Goal: Task Accomplishment & Management: Complete application form

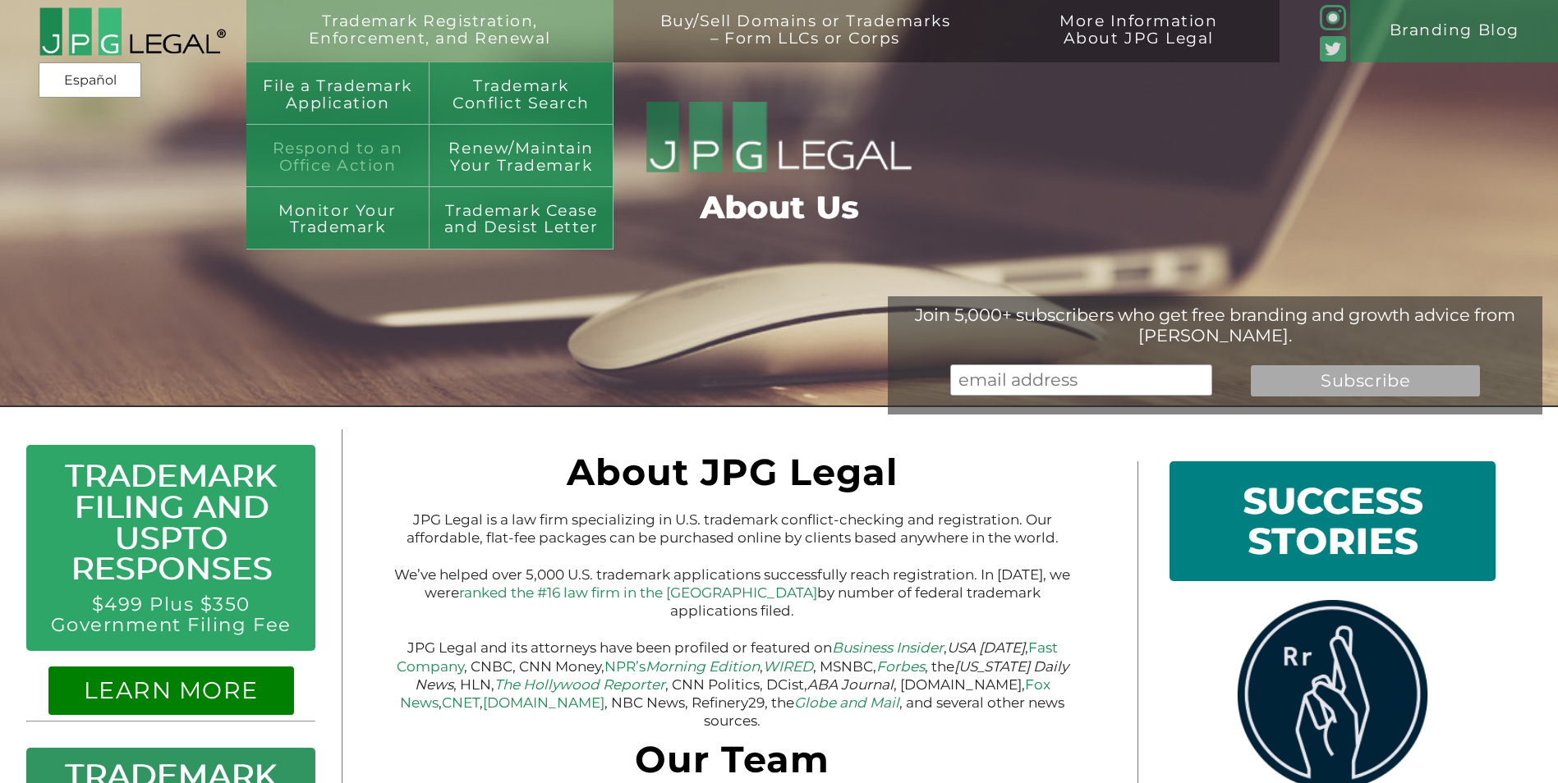
click at [347, 157] on link "Respond to an Office Action" at bounding box center [338, 156] width 184 height 62
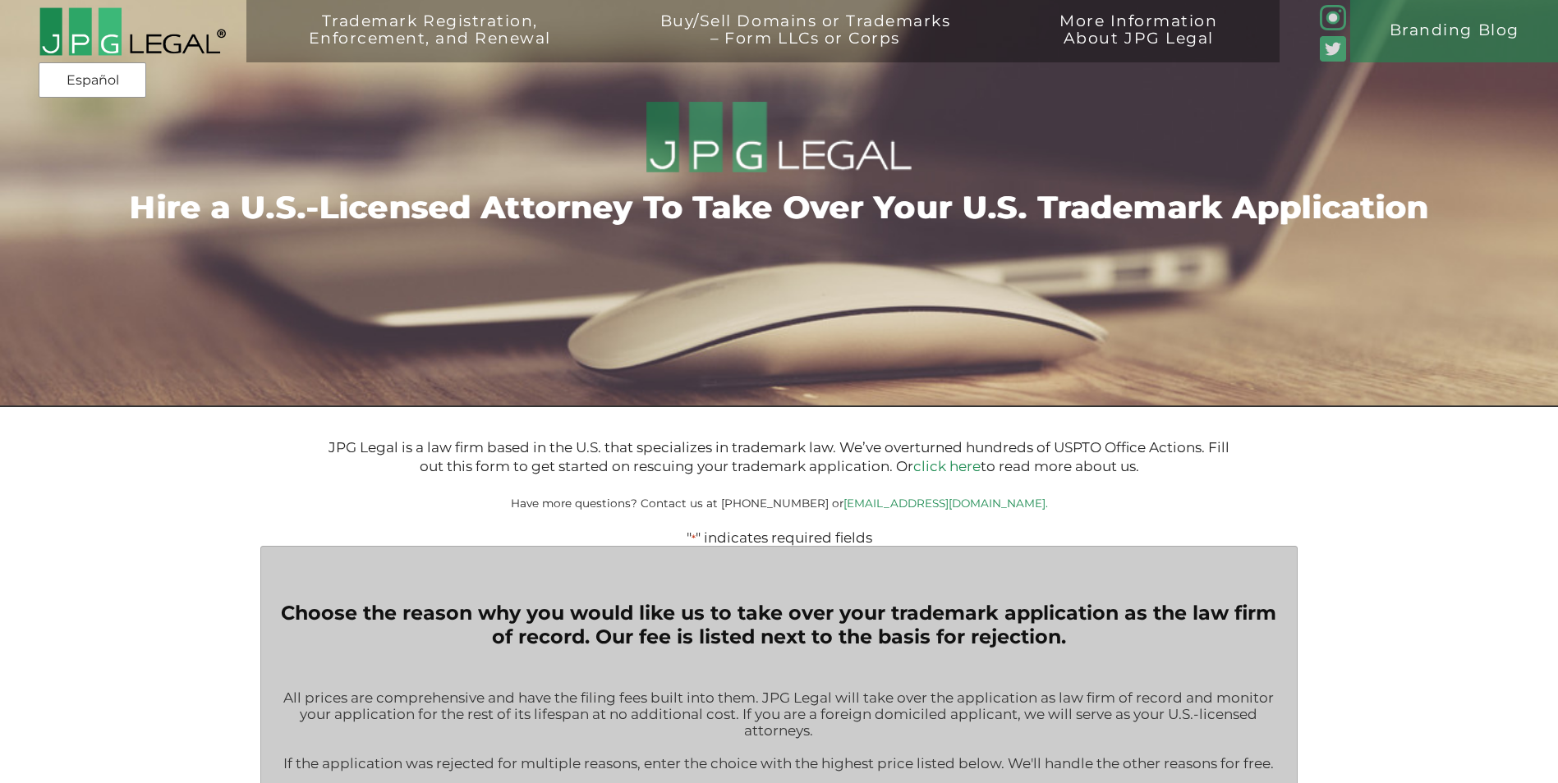
type input "$399.00"
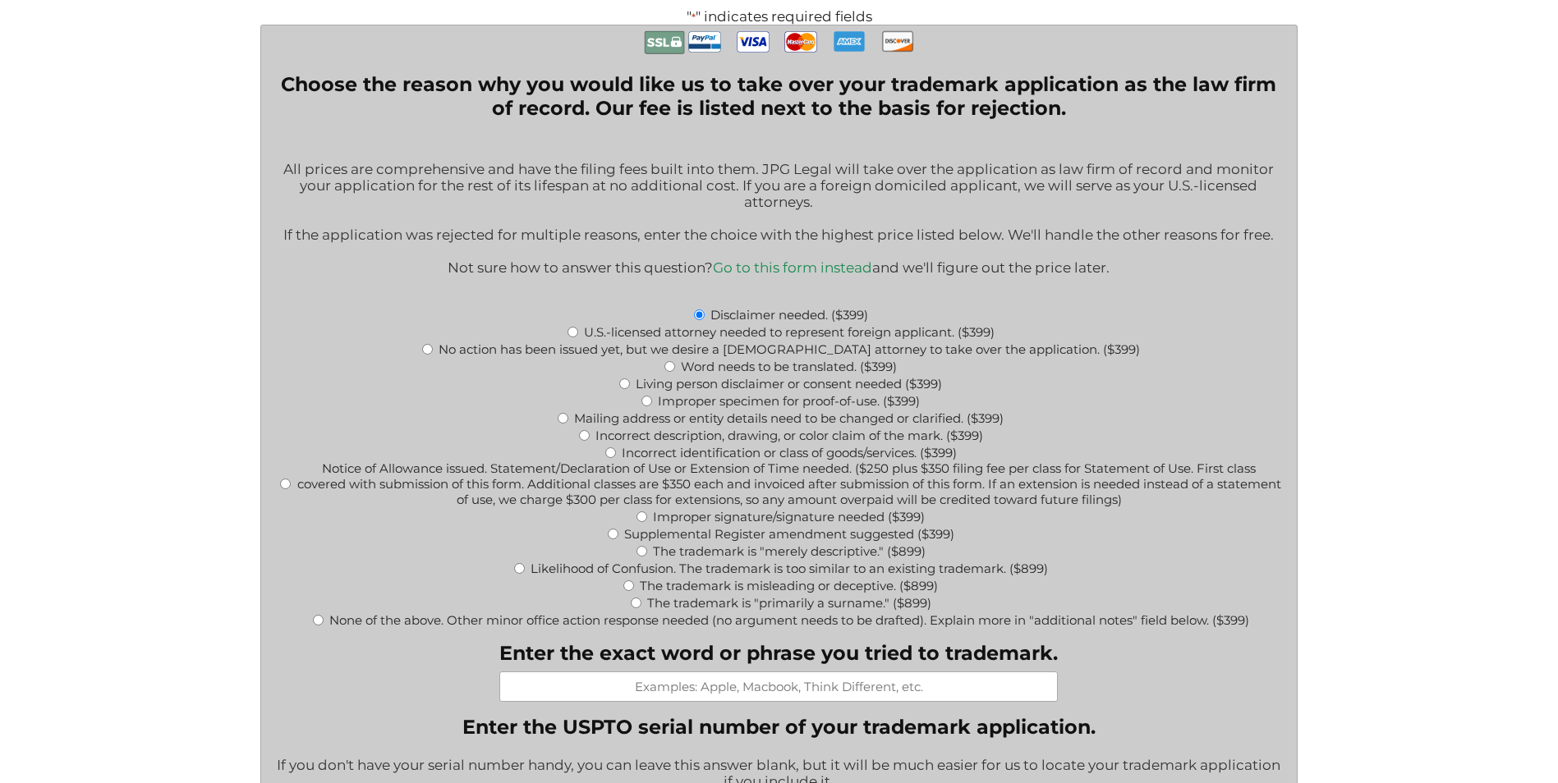
scroll to position [575, 0]
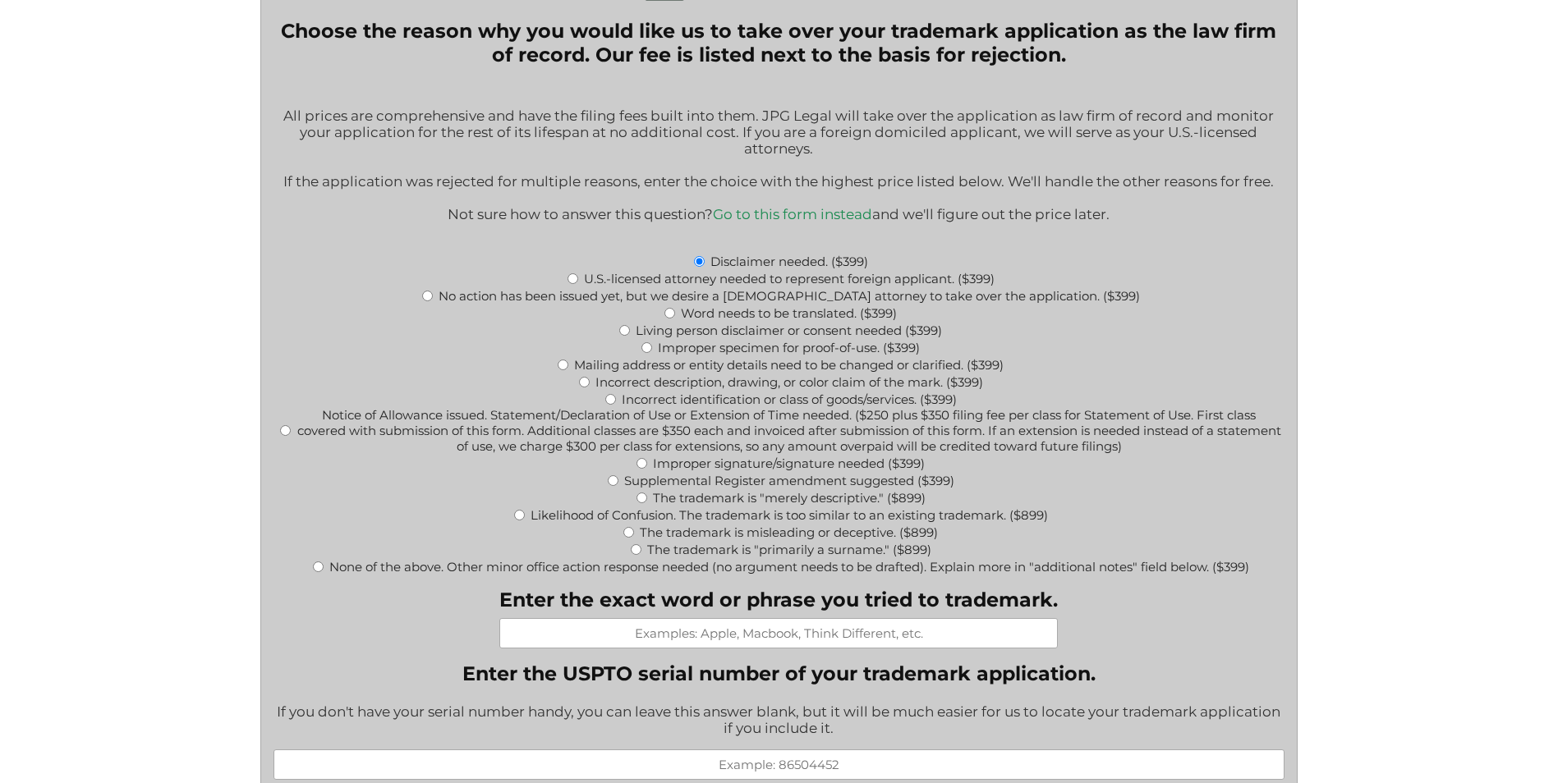
click at [806, 219] on link "Go to this form instead" at bounding box center [792, 214] width 159 height 16
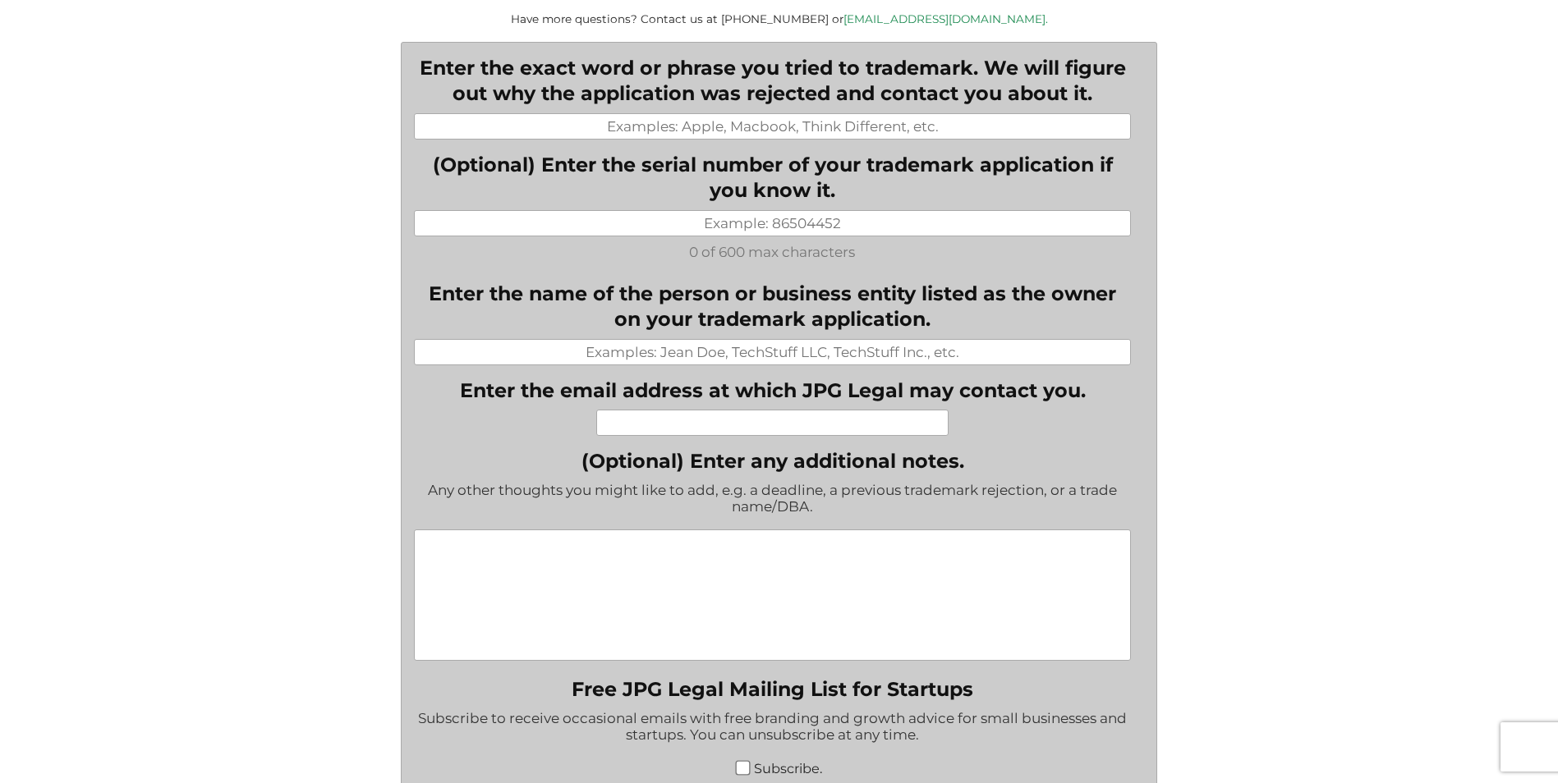
scroll to position [315, 0]
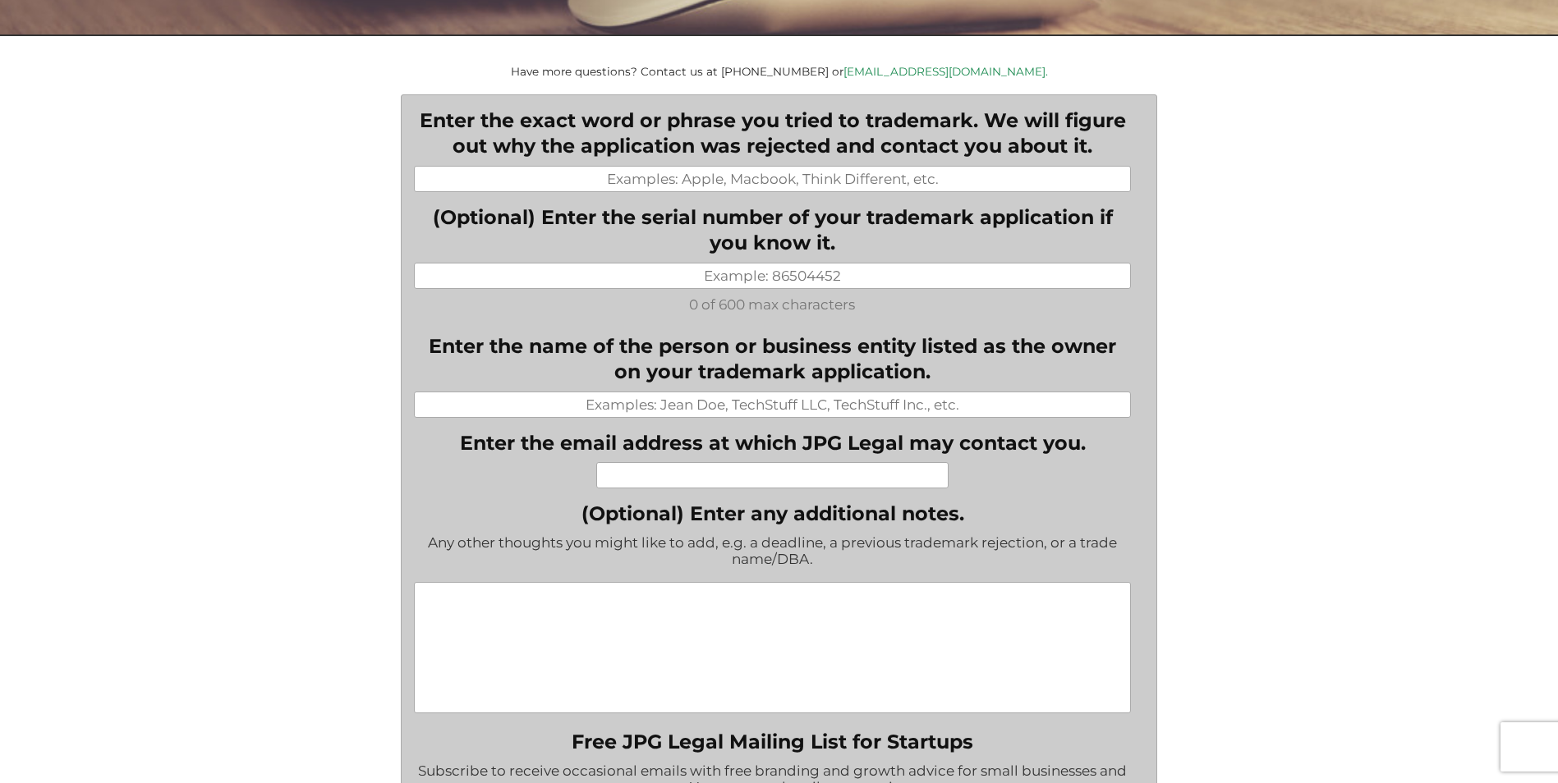
click at [698, 186] on input "Enter the exact word or phrase you tried to trademark. We will figure out why t…" at bounding box center [773, 179] width 718 height 26
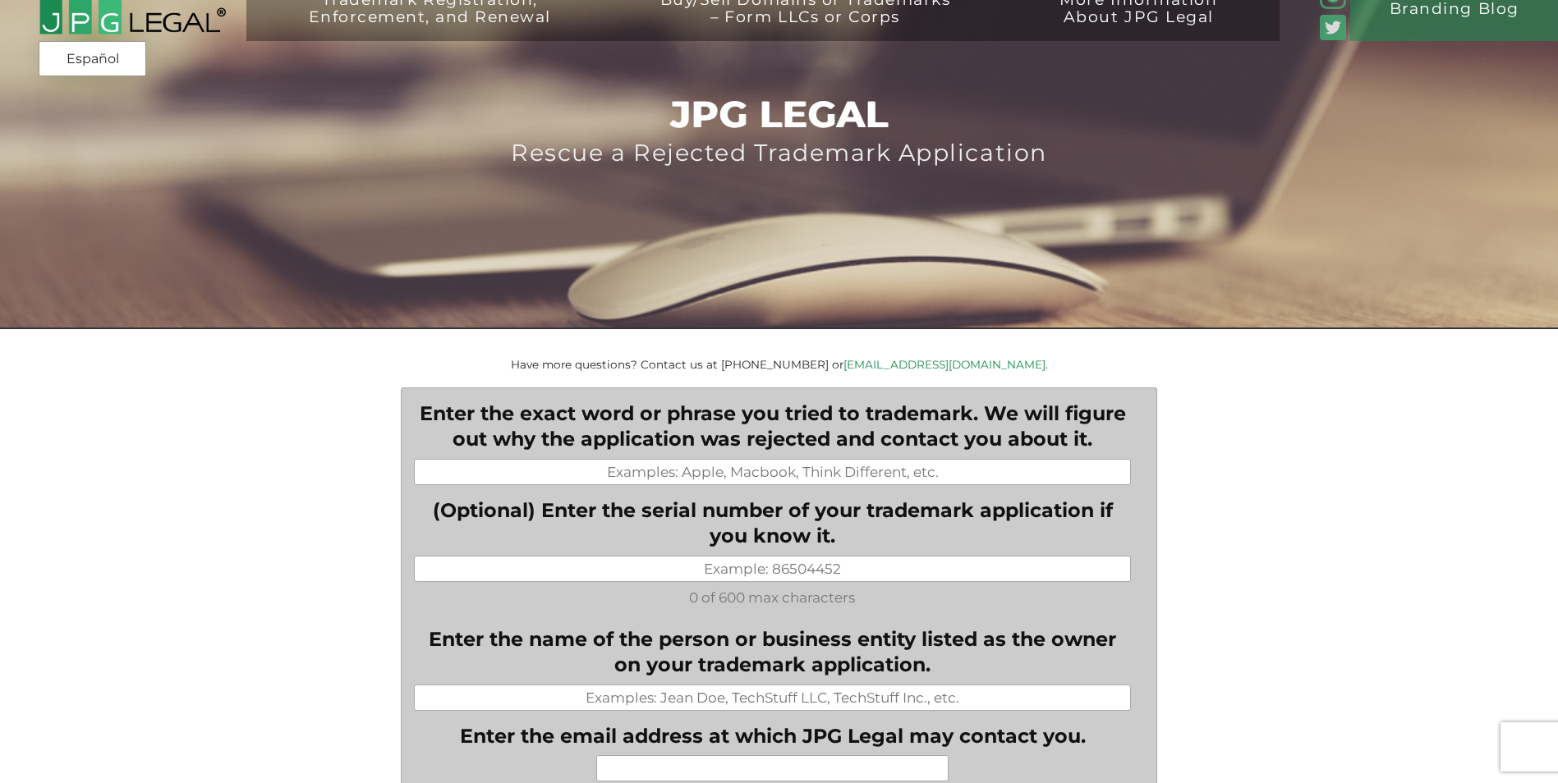
scroll to position [0, 0]
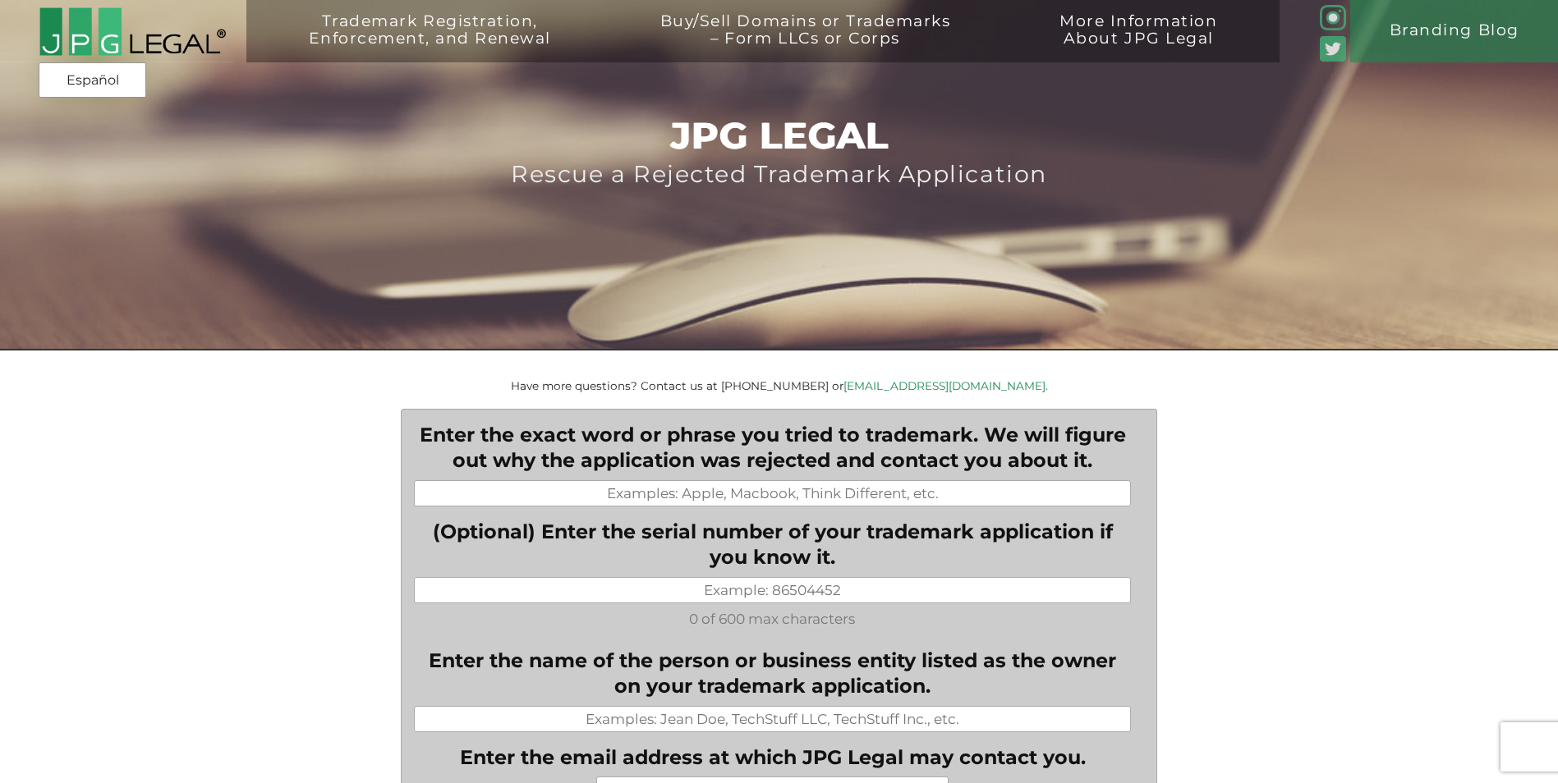
click at [171, 37] on img at bounding box center [132, 32] width 187 height 51
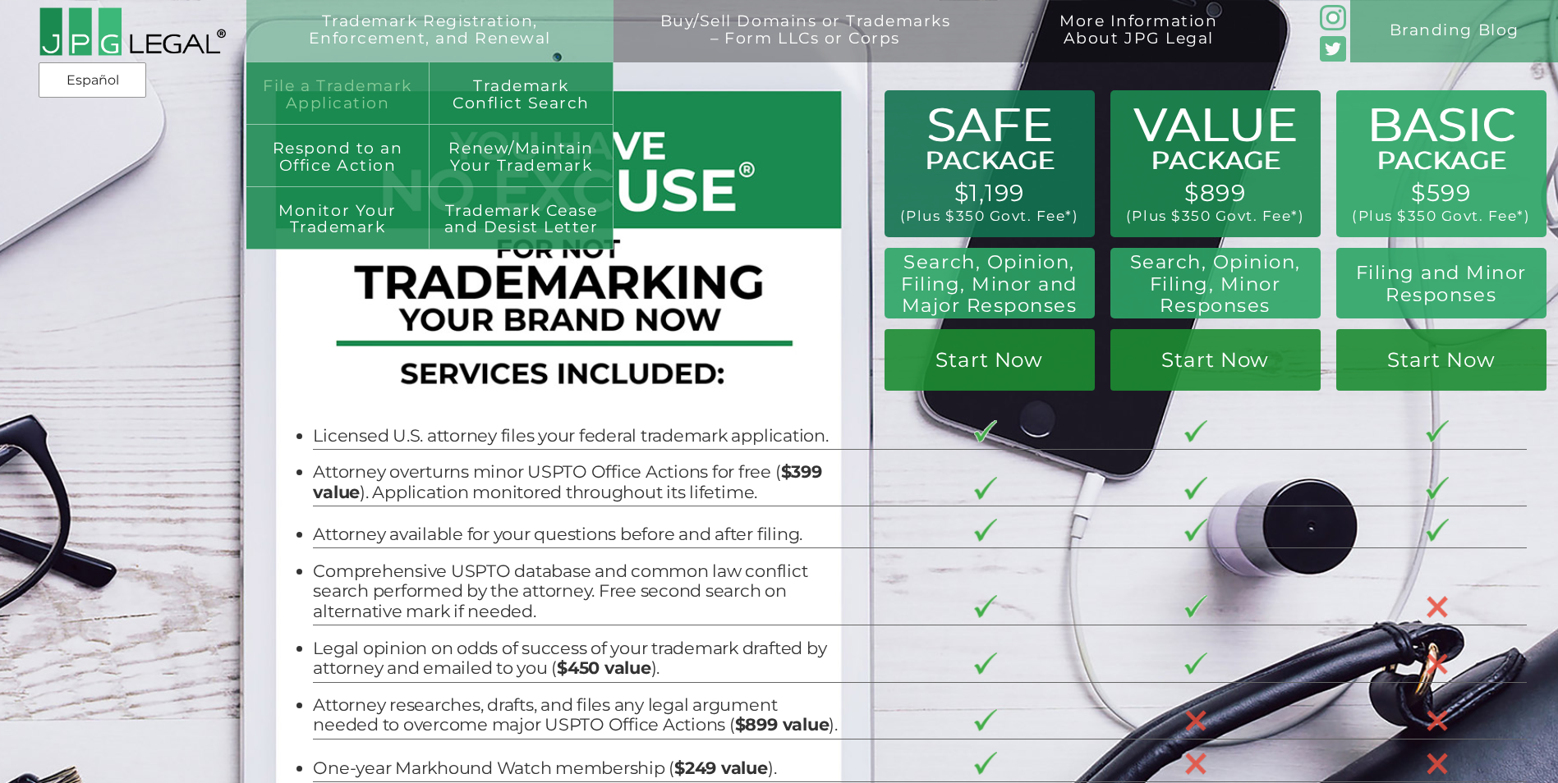
click at [379, 90] on link "File a Trademark Application" at bounding box center [338, 93] width 184 height 62
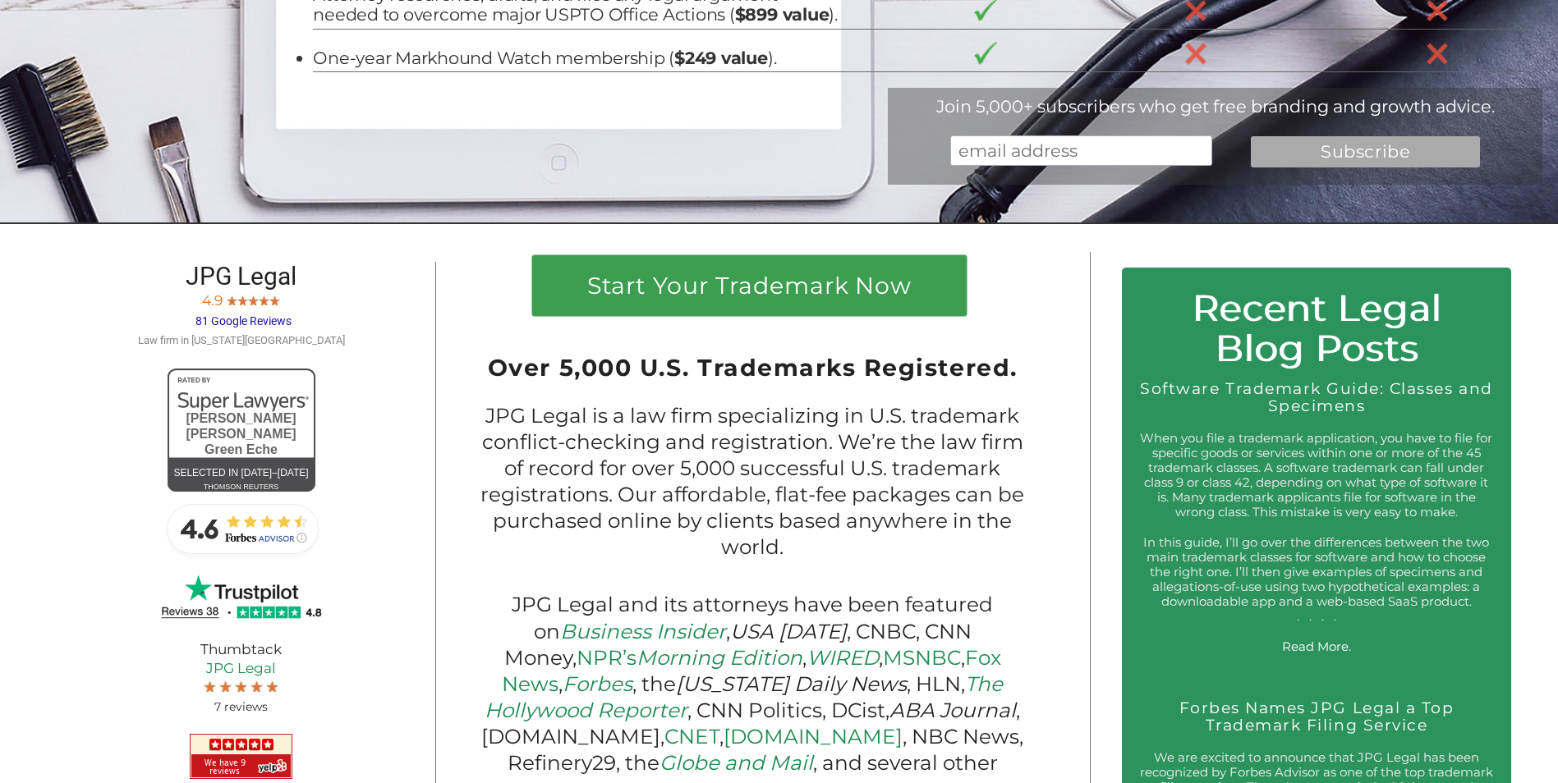
scroll to position [739, 0]
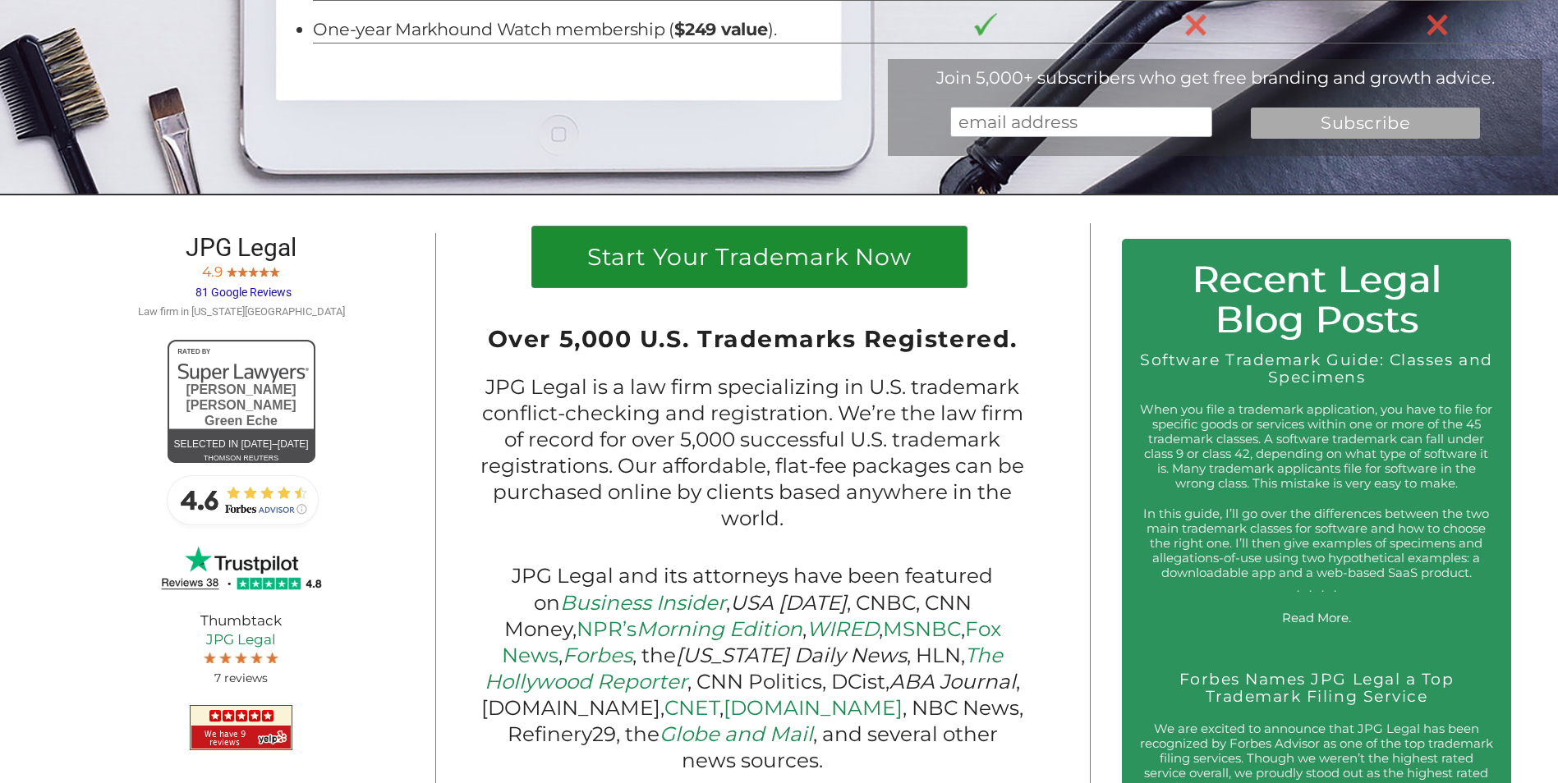
click at [674, 269] on link "Start Your Trademark Now" at bounding box center [749, 257] width 434 height 61
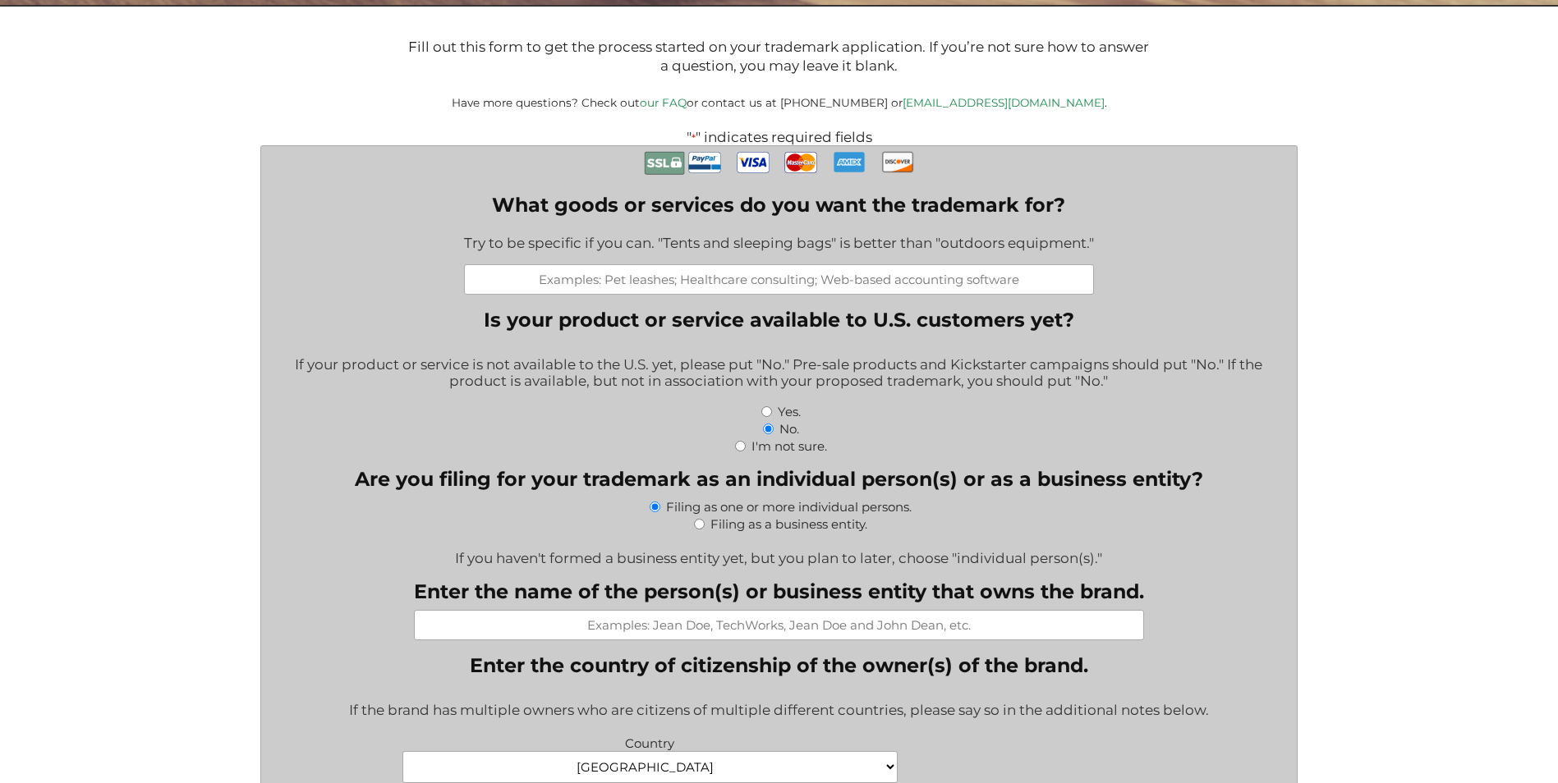
scroll to position [374, 0]
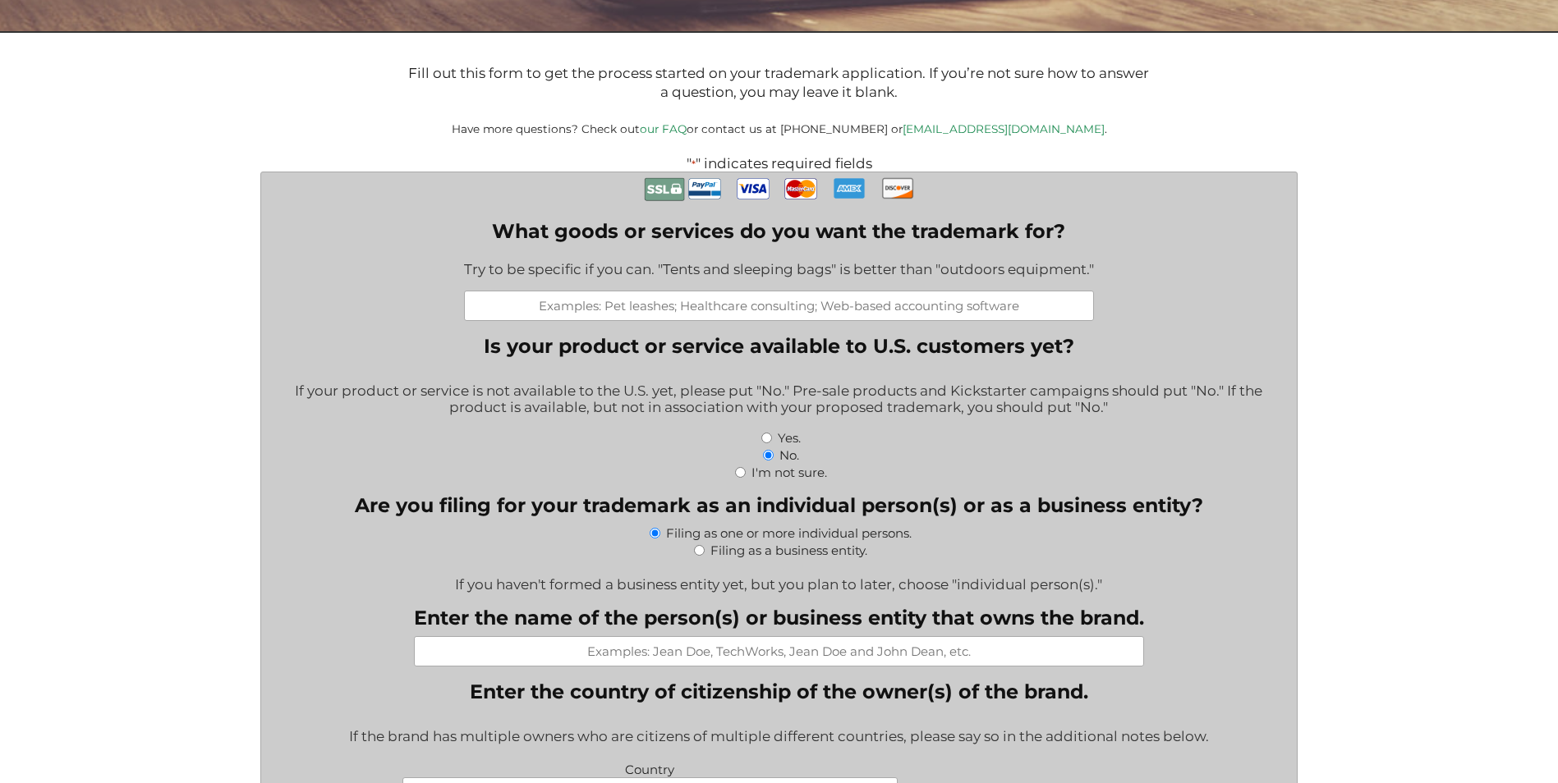
click at [635, 312] on input "What goods or services do you want the trademark for?" at bounding box center [779, 306] width 630 height 30
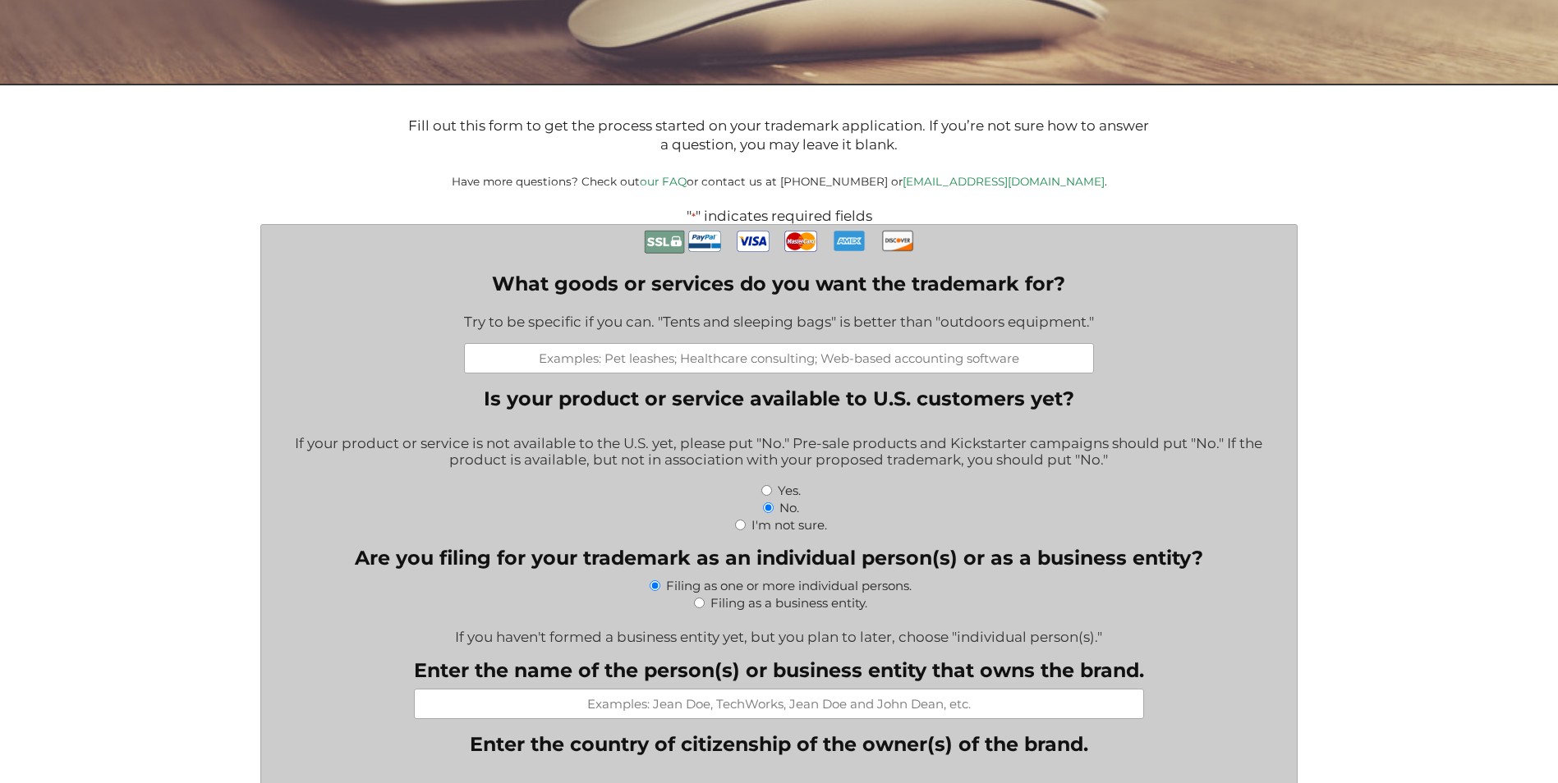
scroll to position [457, 0]
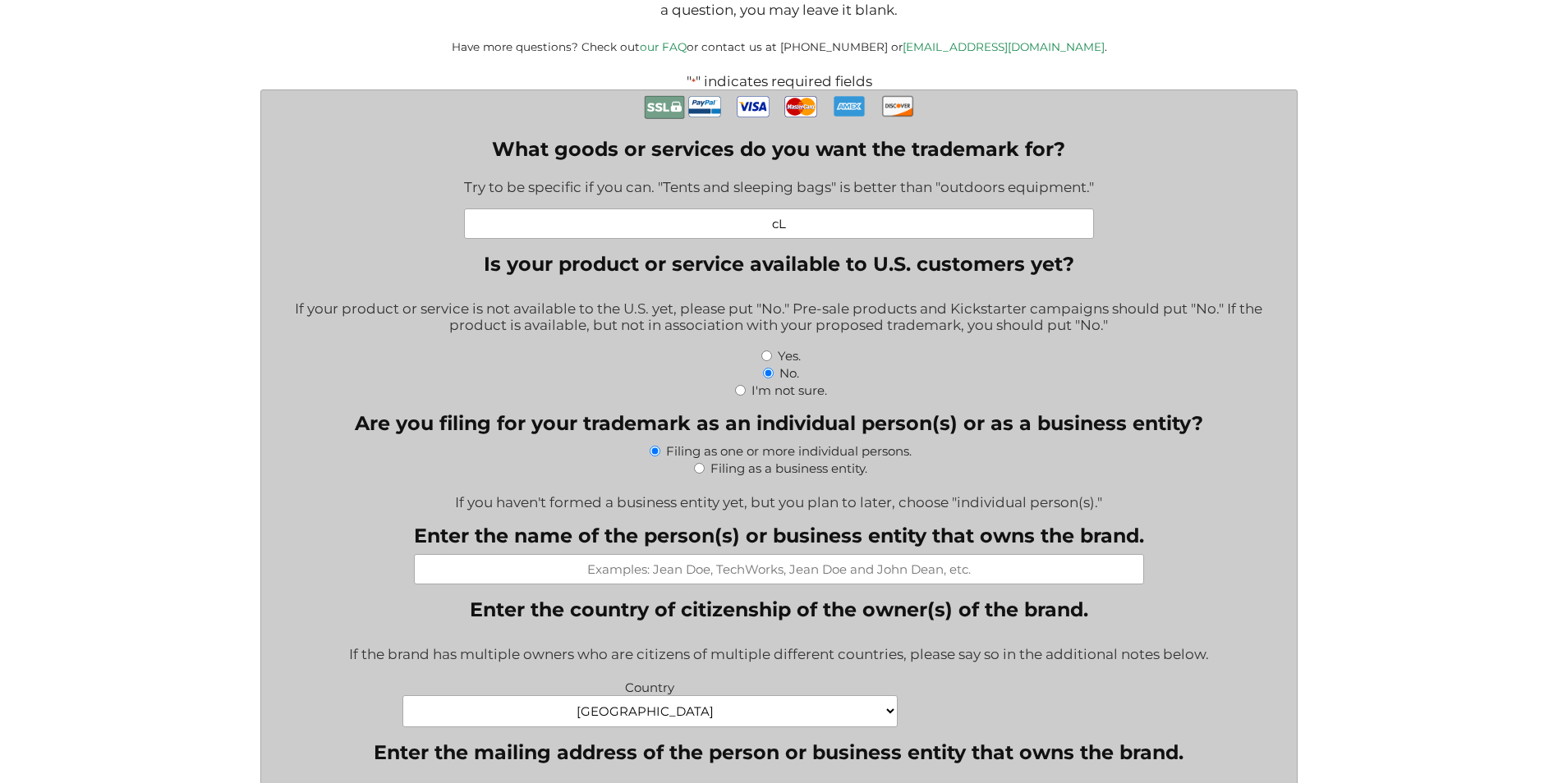
type input "c"
click at [1062, 237] on input "Class 003: Non-medicated skin and body care preparations, namely facial cleanse…" at bounding box center [779, 224] width 630 height 30
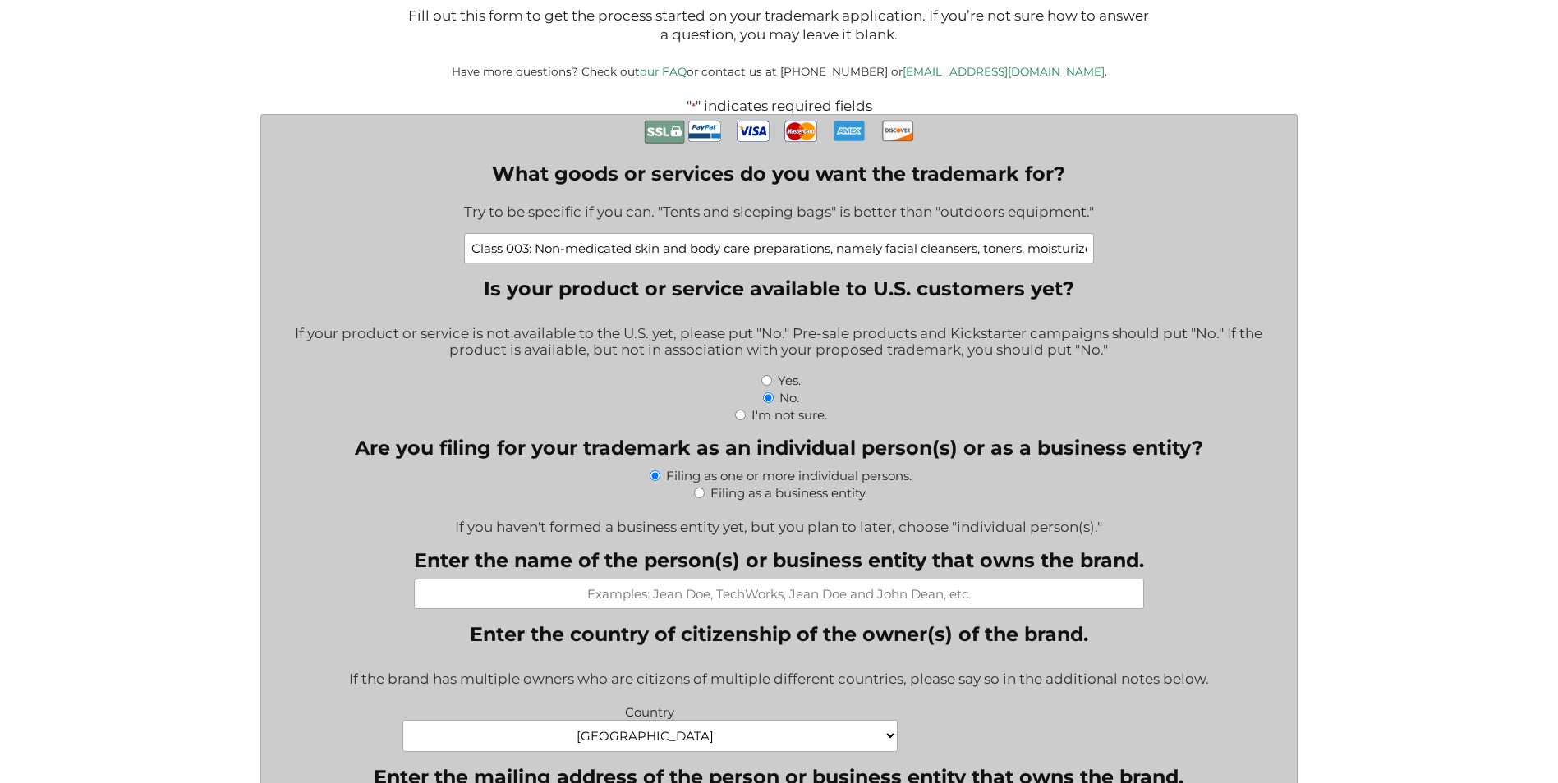
scroll to position [416, 0]
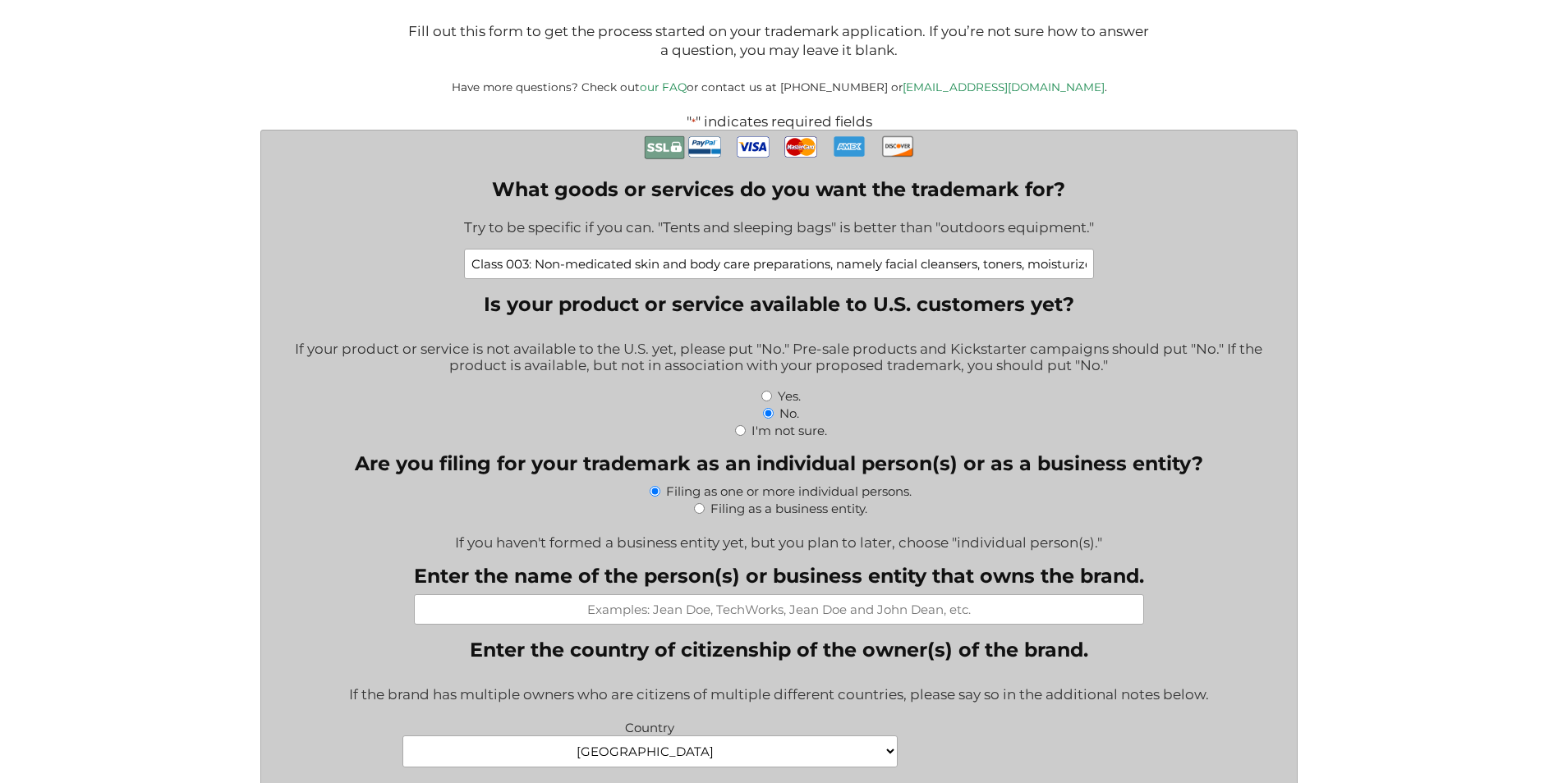
click at [821, 259] on input "Class 003: Non-medicated skin and body care preparations, namely facial cleanse…" at bounding box center [779, 264] width 630 height 30
click at [1086, 272] on input "Class 003: Non-medicated skin and body care preparations, namely facial cleanse…" at bounding box center [779, 264] width 630 height 30
type input "Class 003: Non-medicated skin and body care preparations, namely facial cleanse…"
click at [779, 399] on label "Yes." at bounding box center [789, 396] width 23 height 16
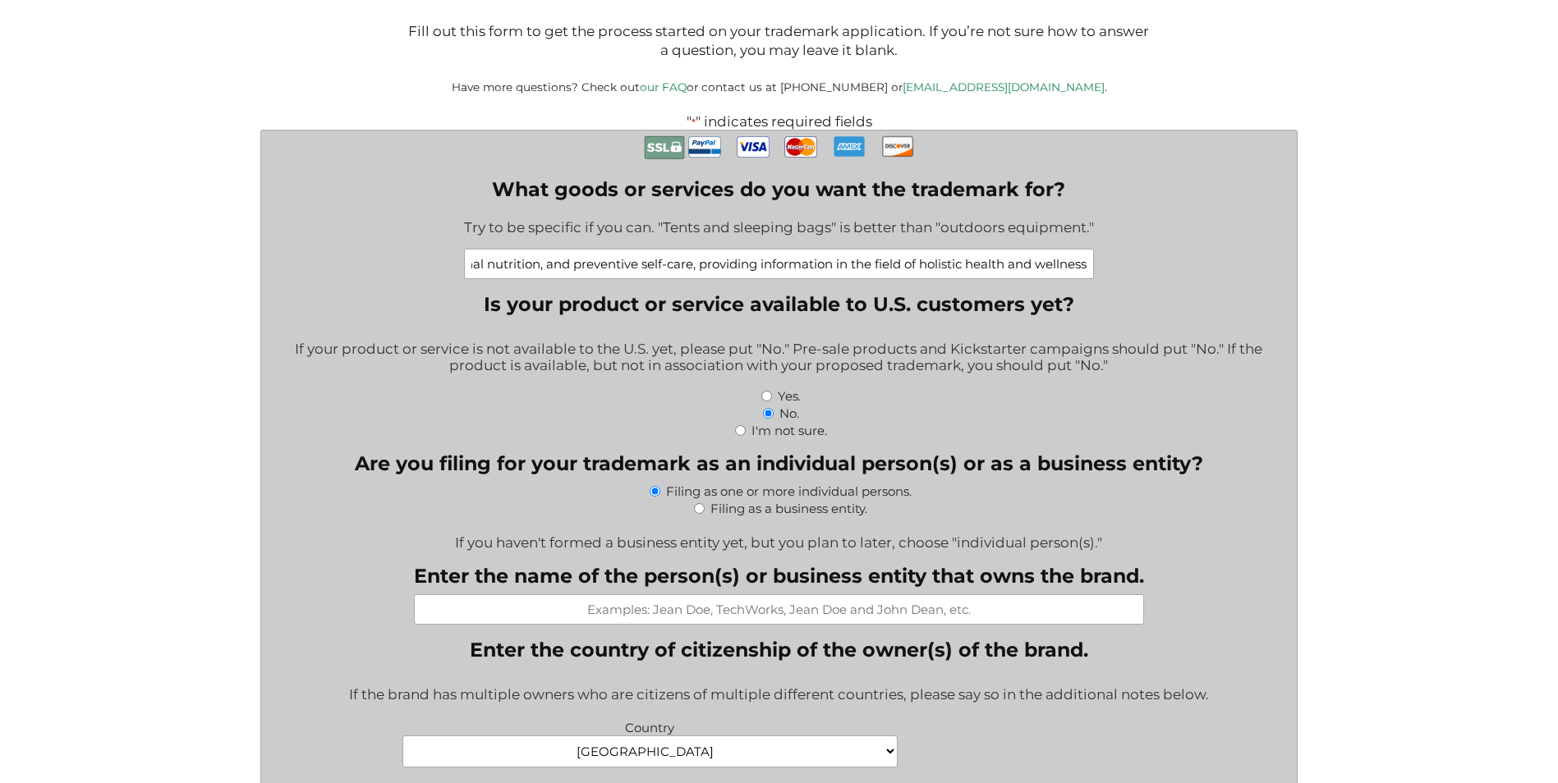
click at [772, 399] on input "Yes." at bounding box center [766, 396] width 11 height 11
radio input "true"
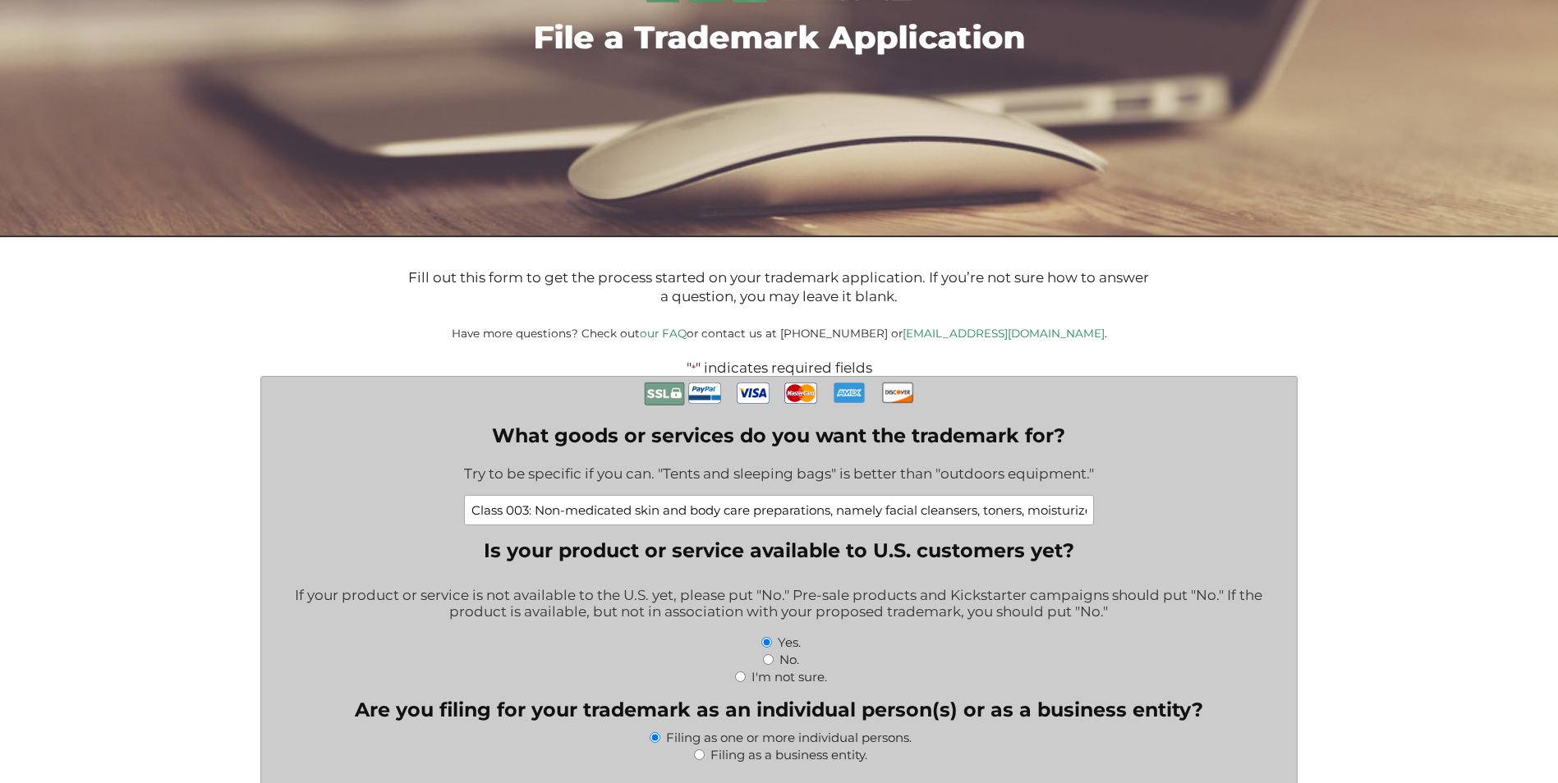
scroll to position [498, 0]
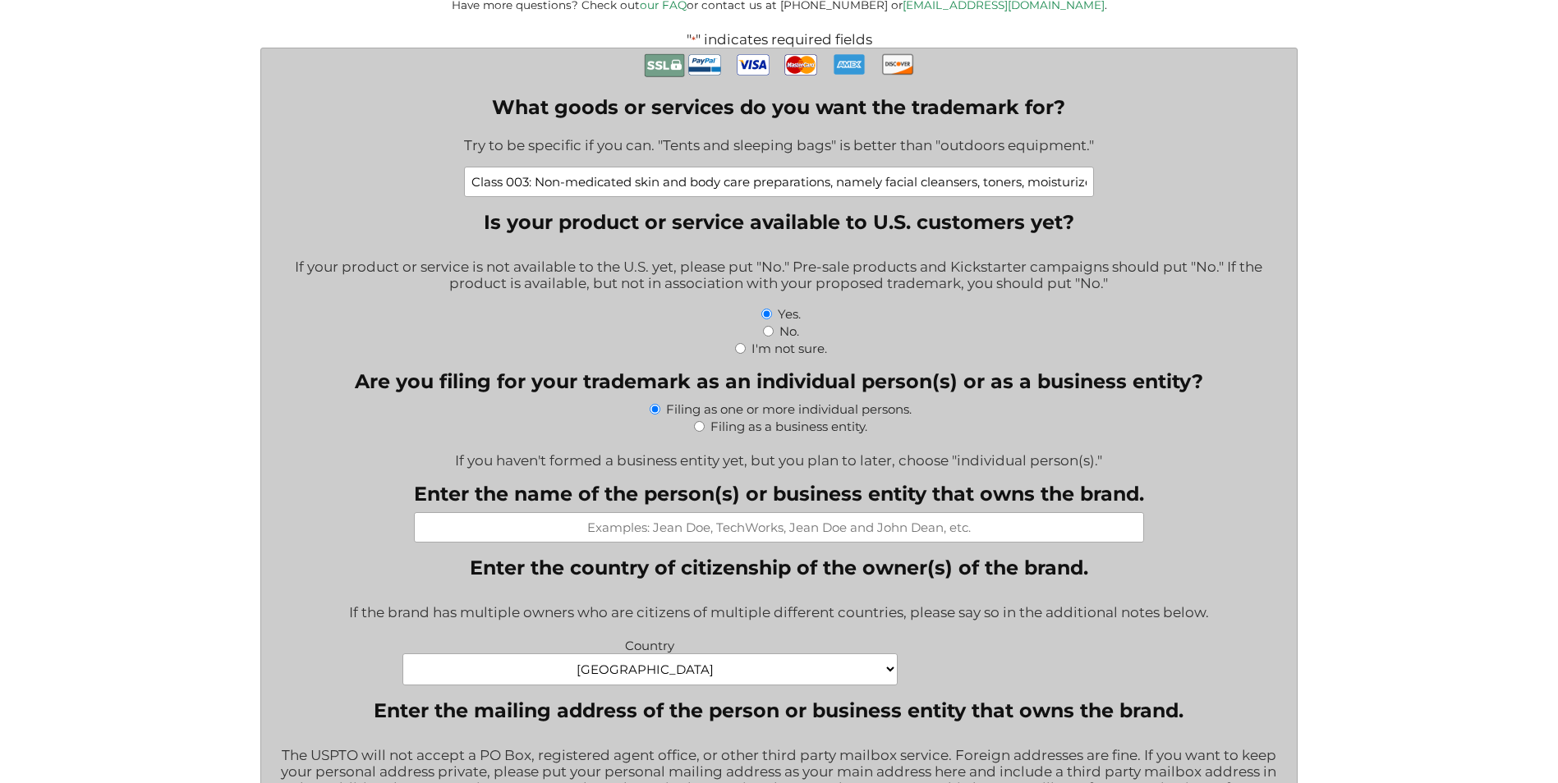
click at [774, 328] on div "No." at bounding box center [778, 330] width 1011 height 17
click at [769, 334] on input "No." at bounding box center [768, 331] width 11 height 11
radio input "true"
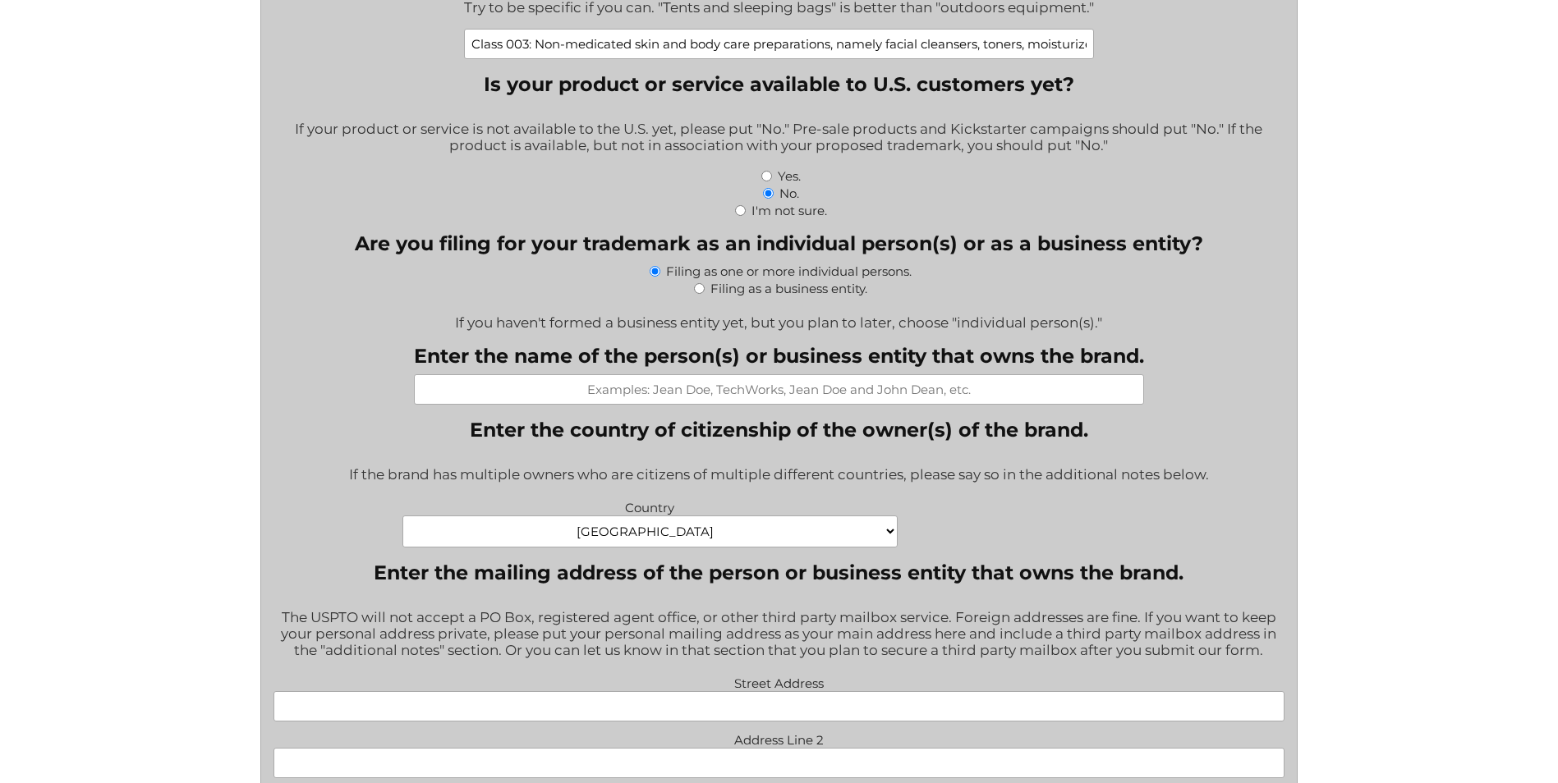
scroll to position [745, 0]
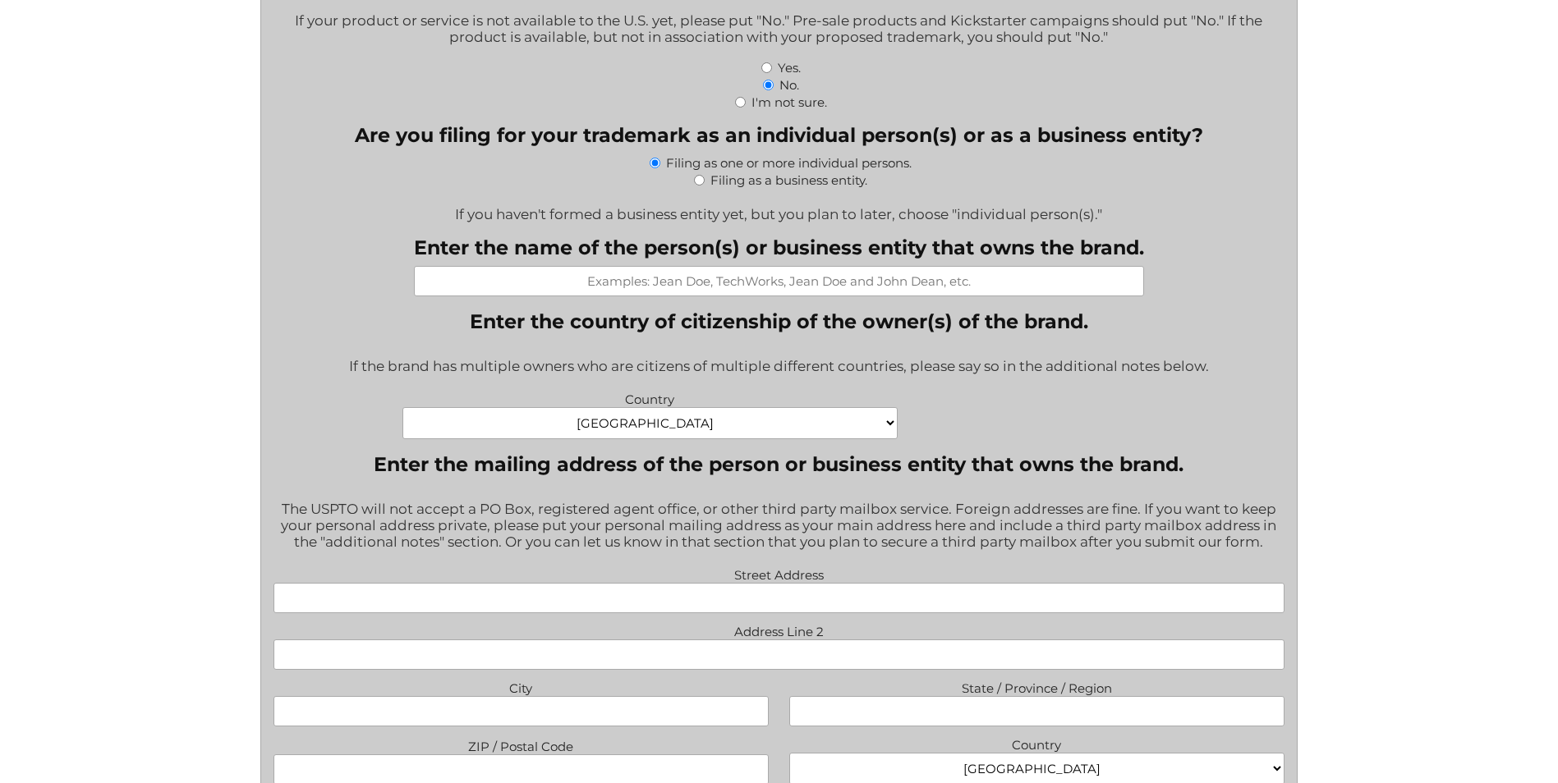
click at [769, 279] on input "Enter the name of the person(s) or business entity that owns the brand." at bounding box center [779, 281] width 730 height 30
click at [706, 186] on div "Filing as a business entity." at bounding box center [778, 179] width 1011 height 17
click at [698, 182] on input "Filing as a business entity." at bounding box center [699, 180] width 11 height 11
radio input "true"
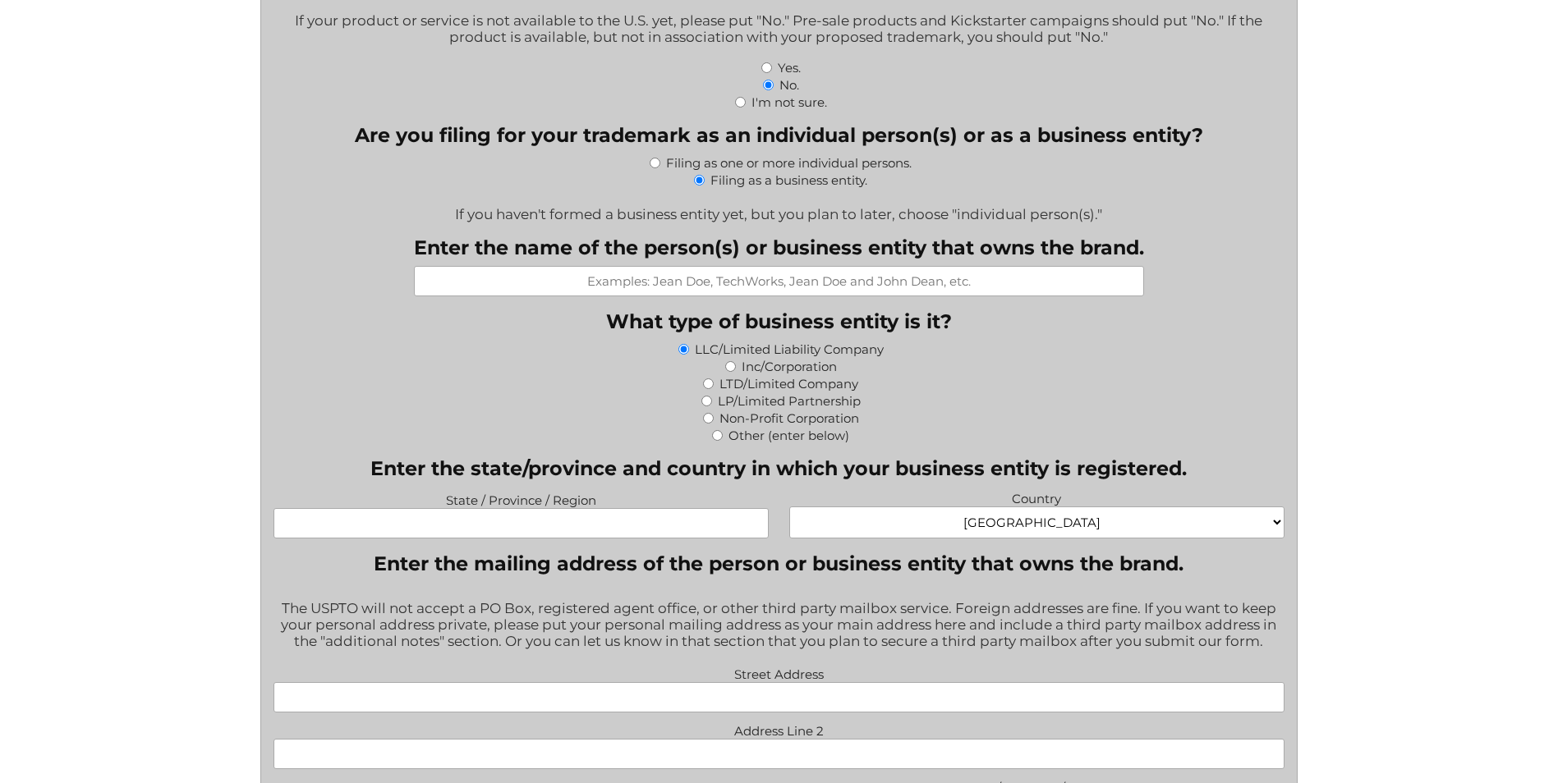
click at [679, 285] on input "Enter the name of the person(s) or business entity that owns the brand." at bounding box center [779, 281] width 730 height 30
type input "R"
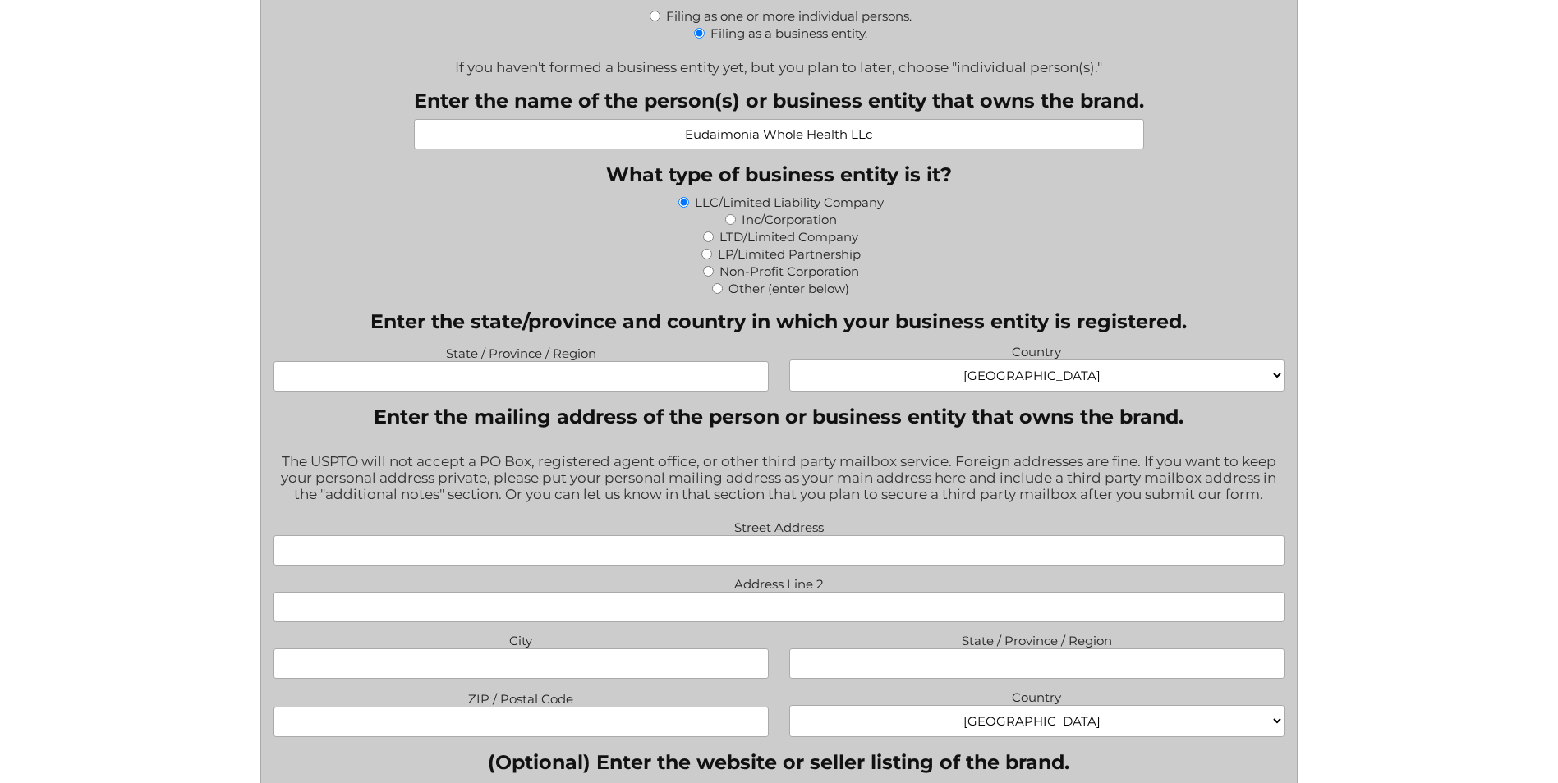
scroll to position [909, 0]
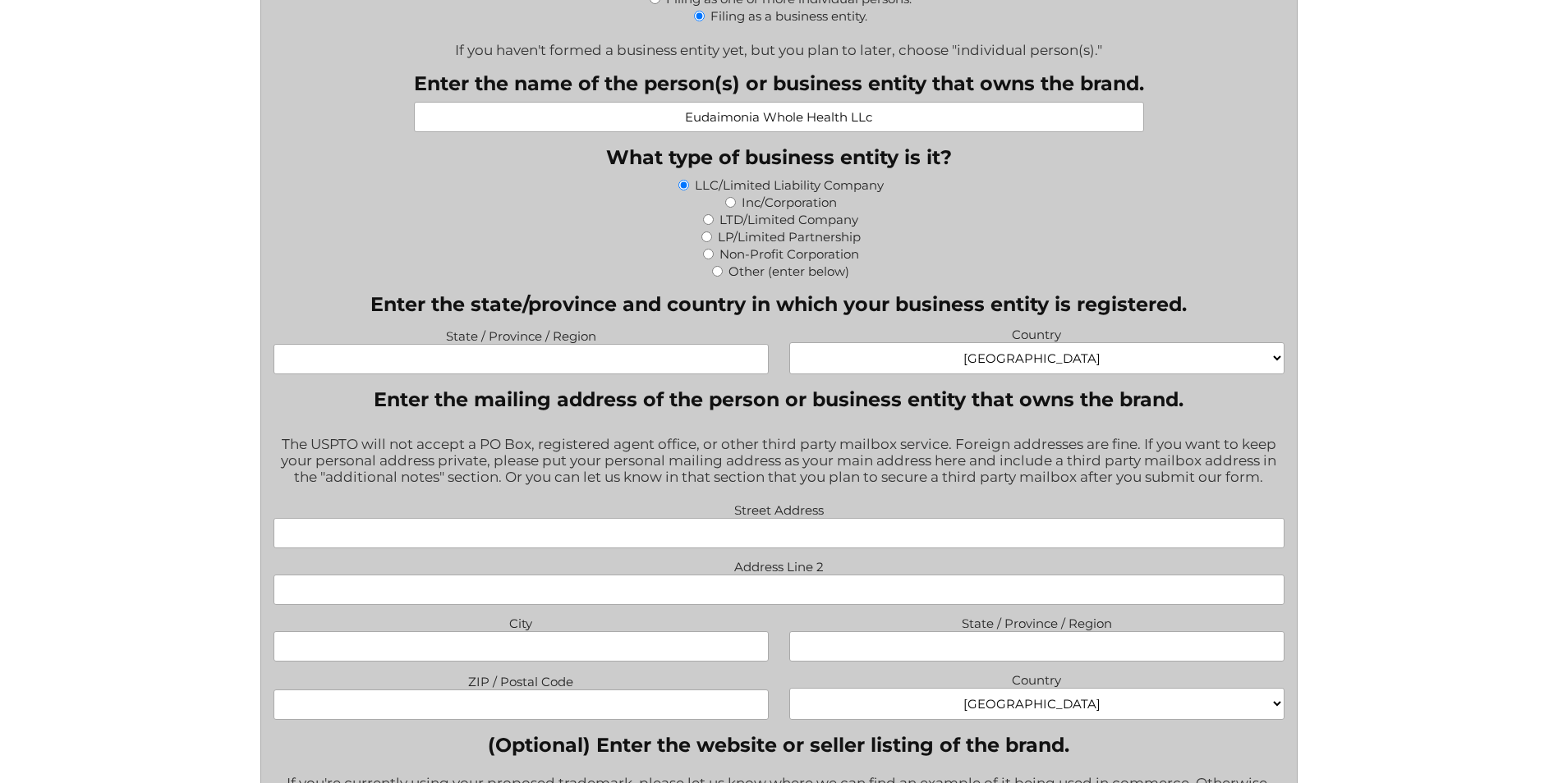
type input "Eudaimonia Whole Health LLc"
click at [633, 358] on input "State / Province / Region" at bounding box center [520, 359] width 495 height 30
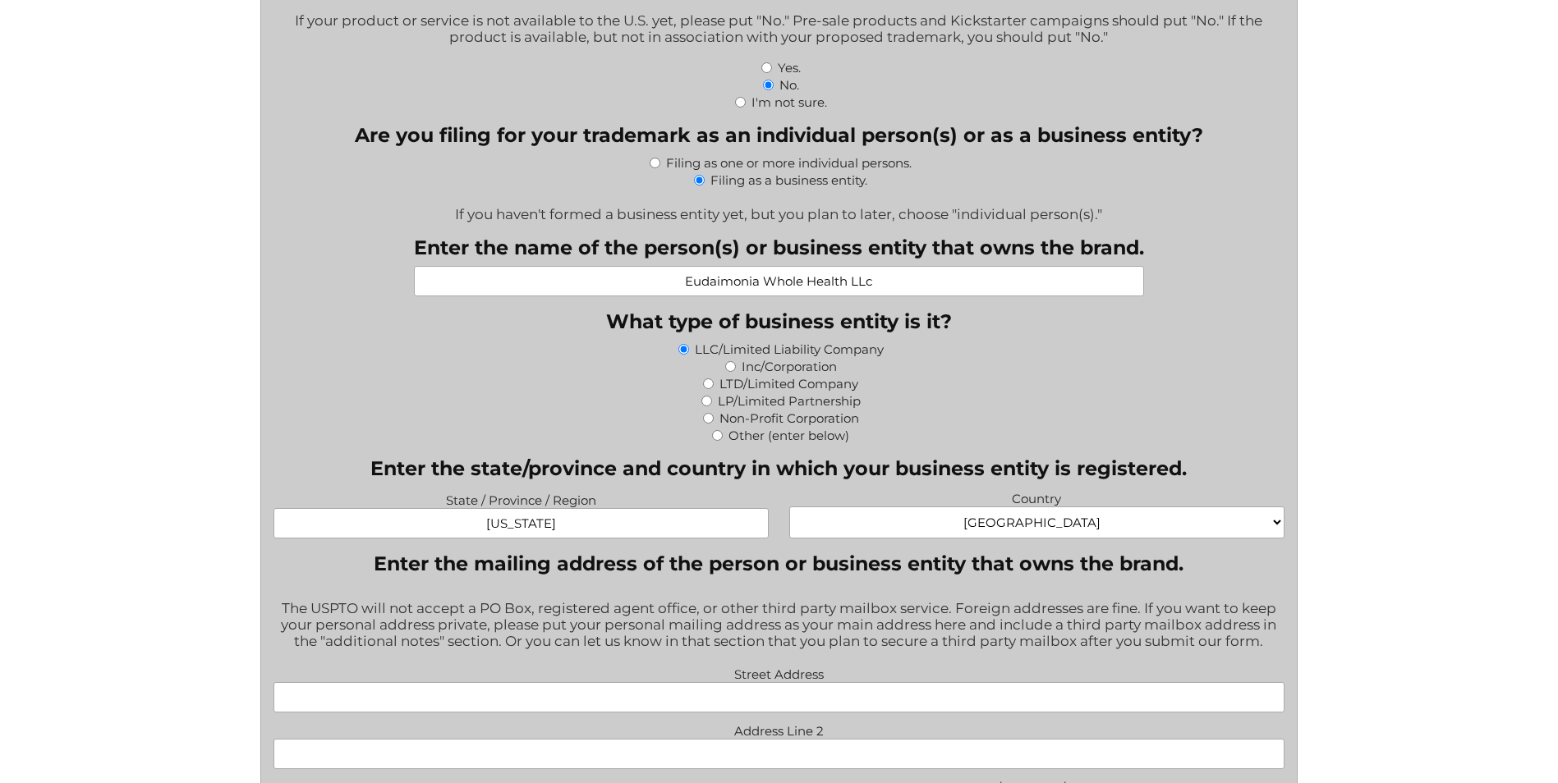
scroll to position [827, 0]
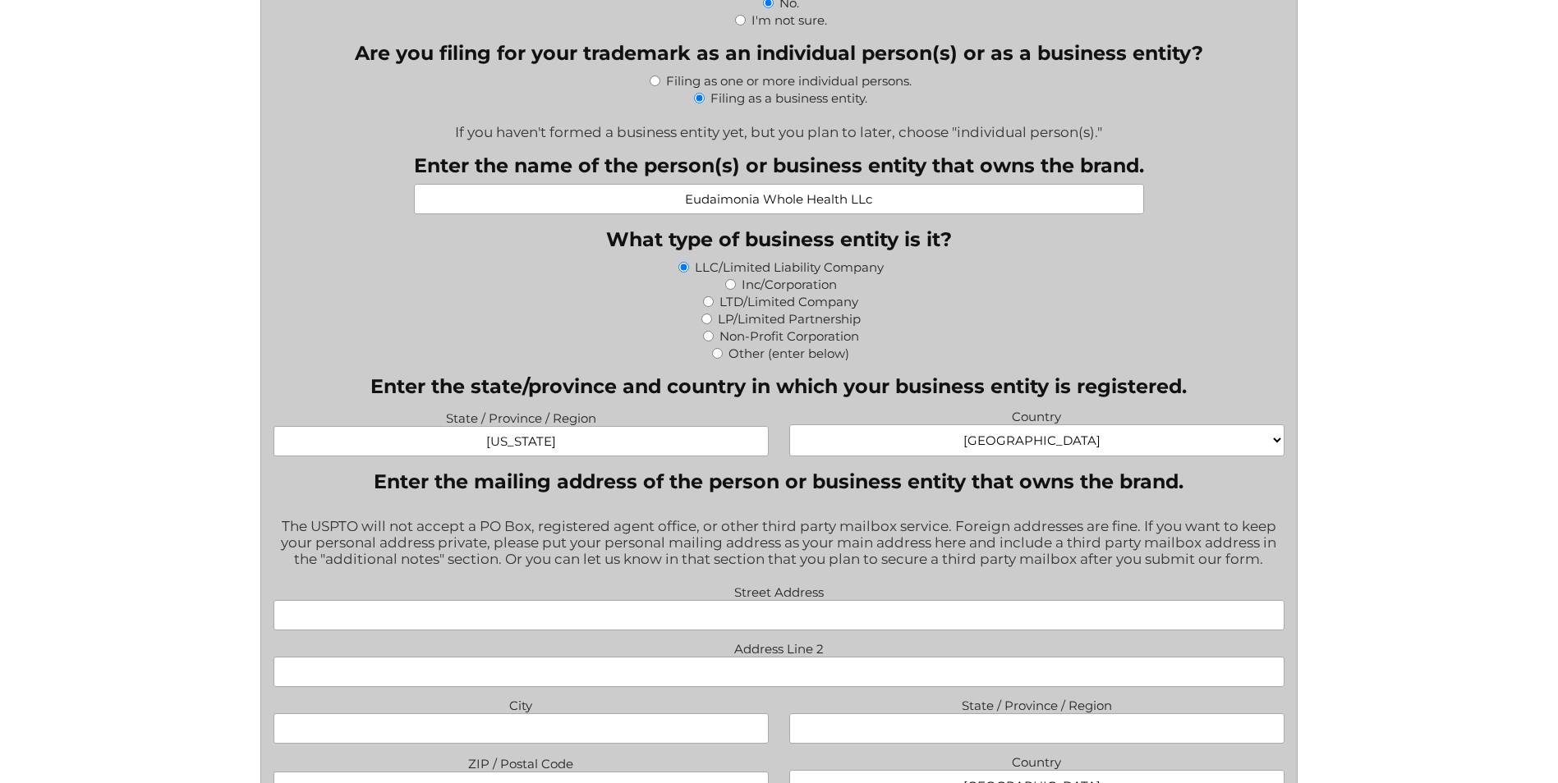
type input "[US_STATE]"
click at [856, 621] on input "Street Address" at bounding box center [778, 615] width 1011 height 30
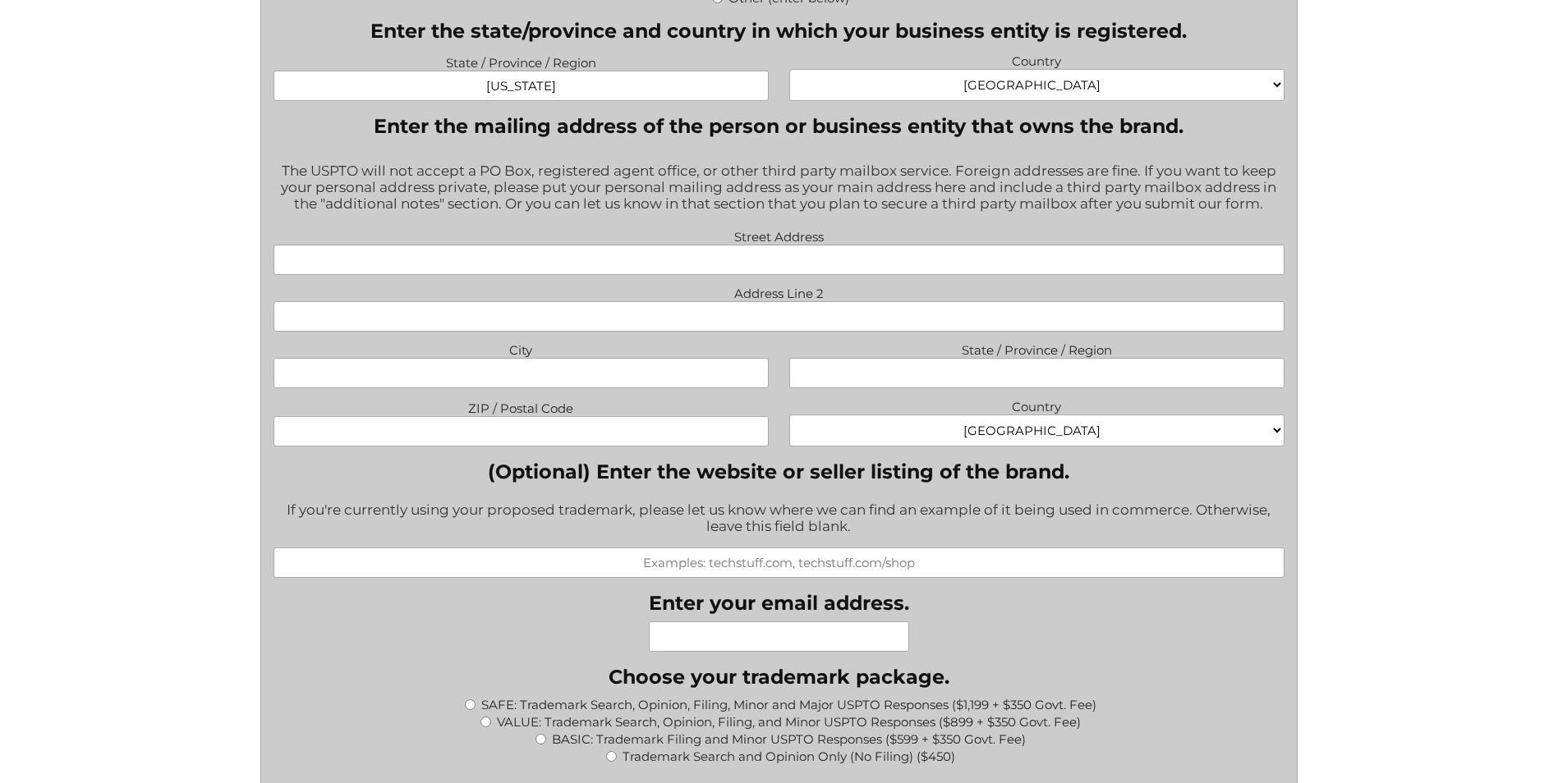
scroll to position [1155, 0]
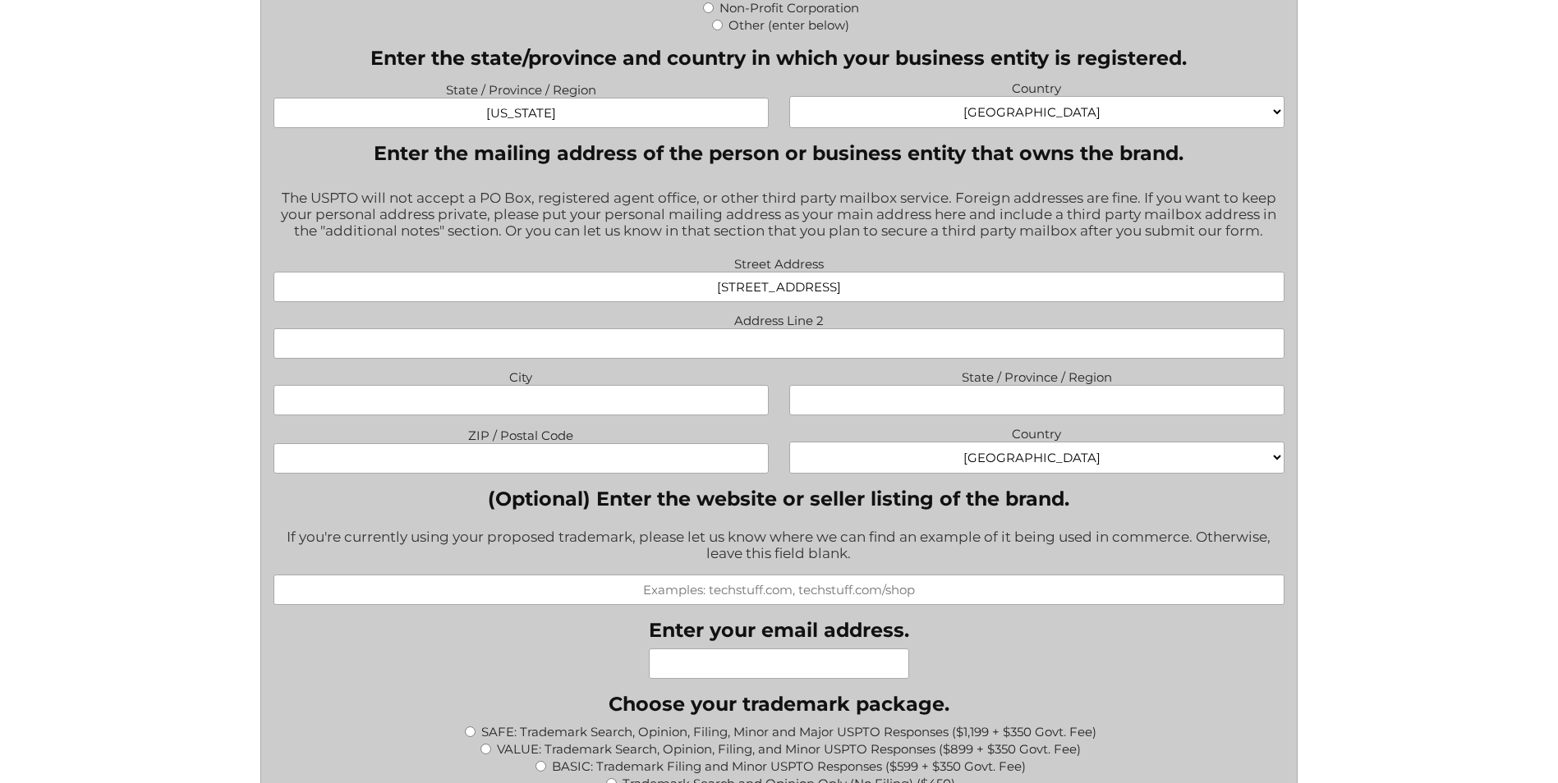
type input "[STREET_ADDRESS]"
type input "10"
click at [680, 416] on input "City" at bounding box center [520, 400] width 495 height 30
type input "BOCA RATON"
type input "f"
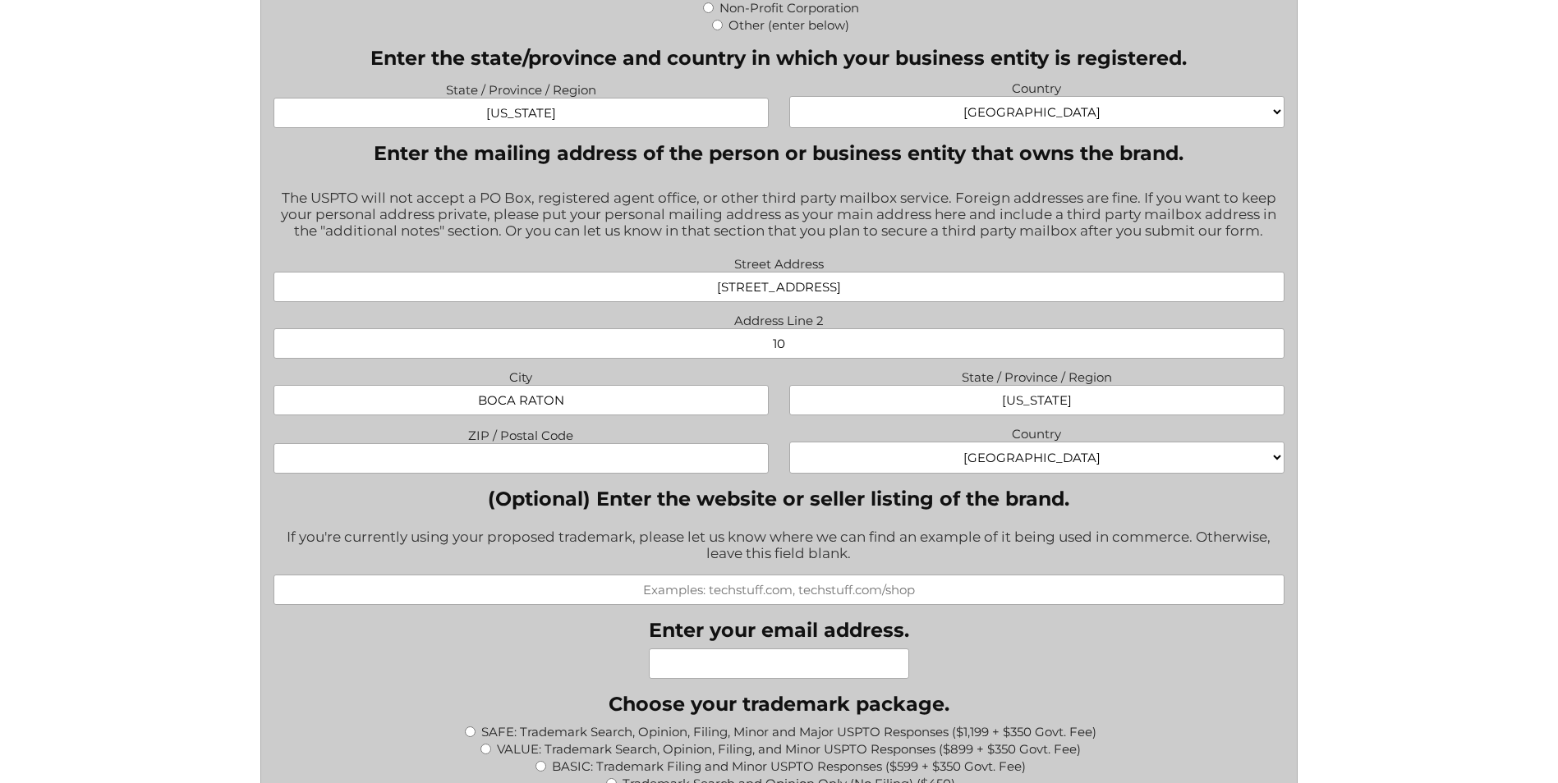
type input "[US_STATE]"
click at [437, 459] on input "ZIP / Postal Code" at bounding box center [520, 458] width 495 height 30
type input "33486"
drag, startPoint x: 1100, startPoint y: 505, endPoint x: 1049, endPoint y: 539, distance: 61.0
click at [1096, 509] on label "(Optional) Enter the website or seller listing of the brand." at bounding box center [778, 499] width 1011 height 24
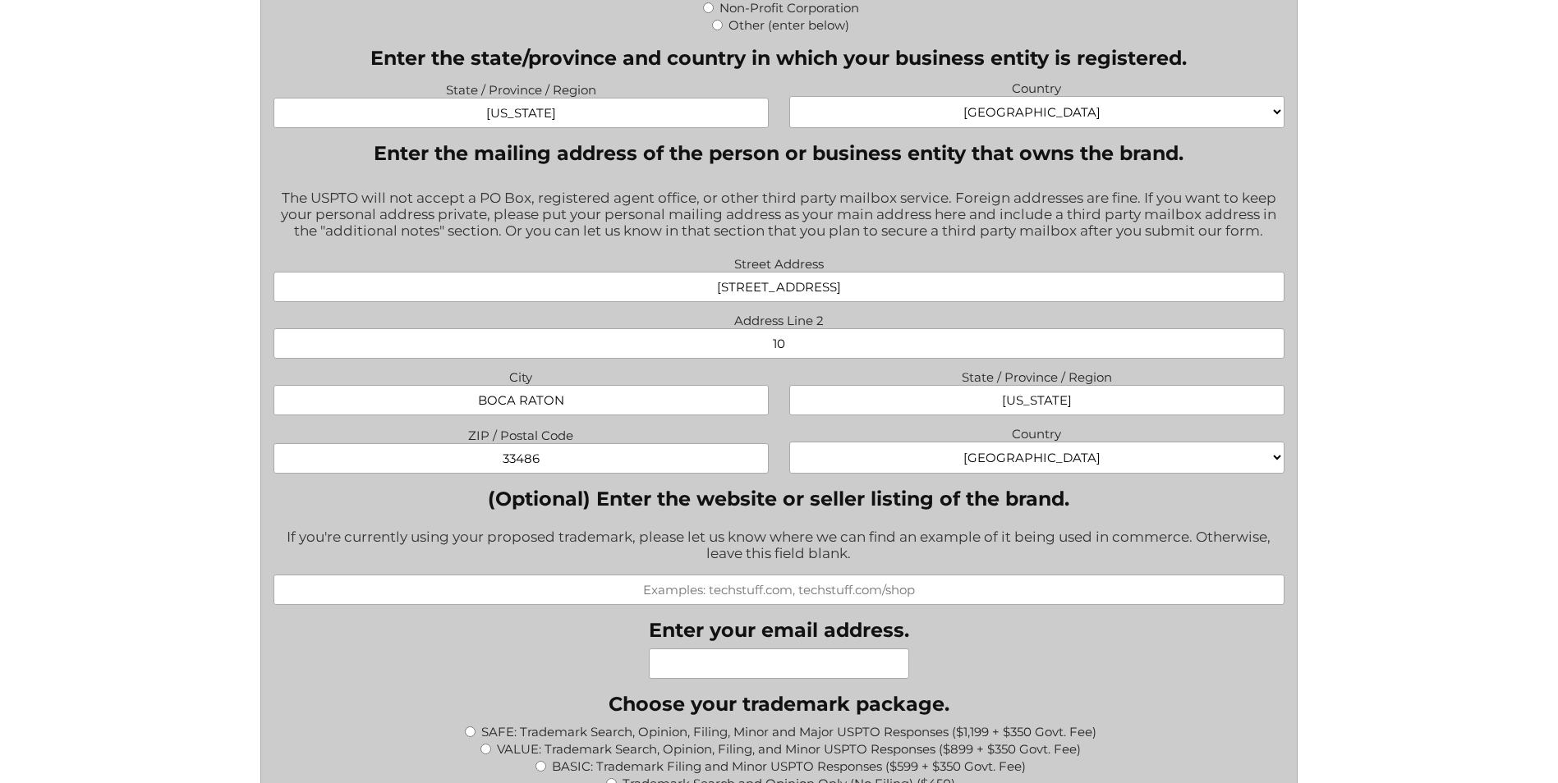
click at [1096, 575] on input "(Optional) Enter the website or seller listing of the brand." at bounding box center [778, 590] width 1011 height 30
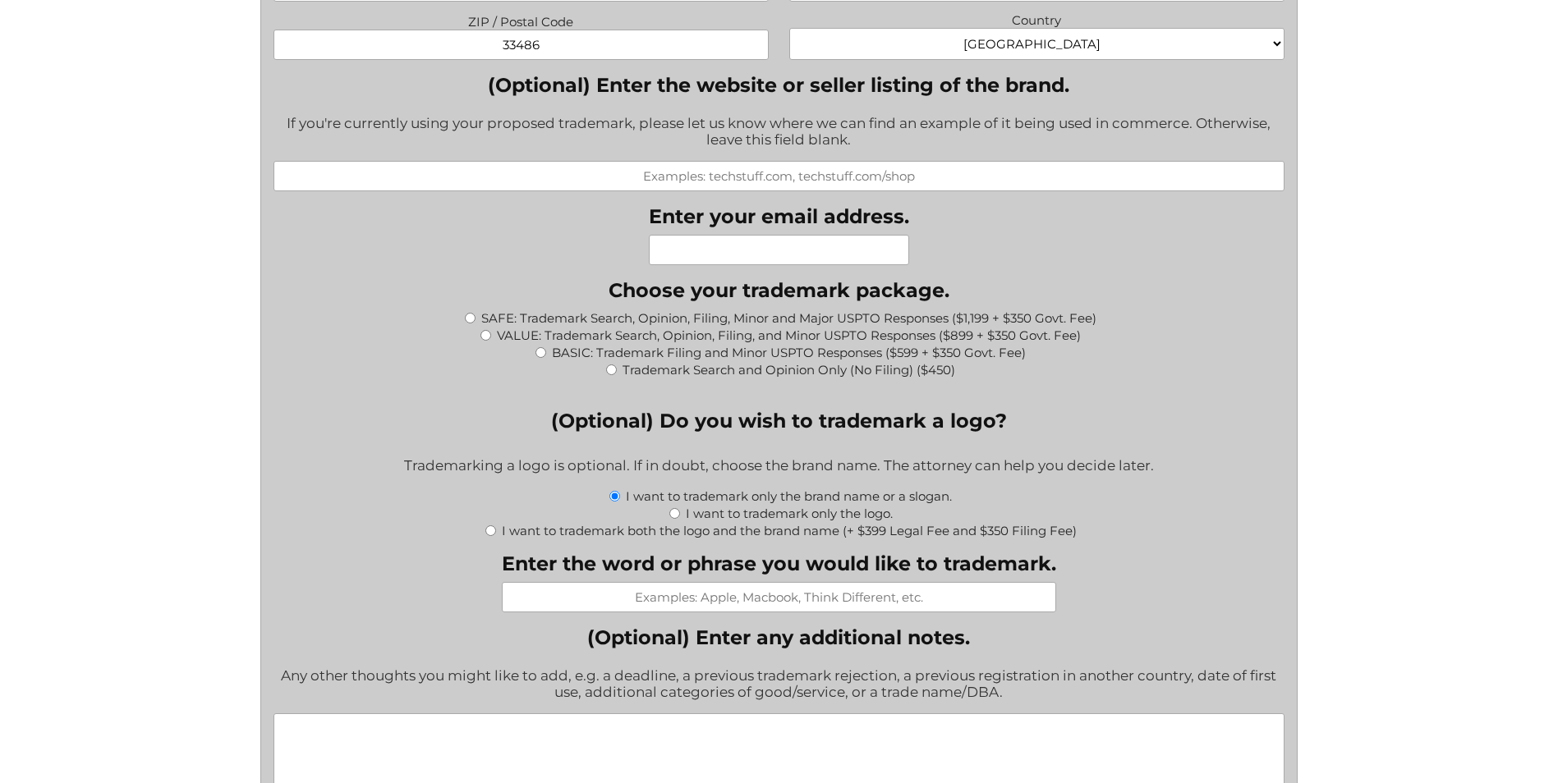
scroll to position [1566, 0]
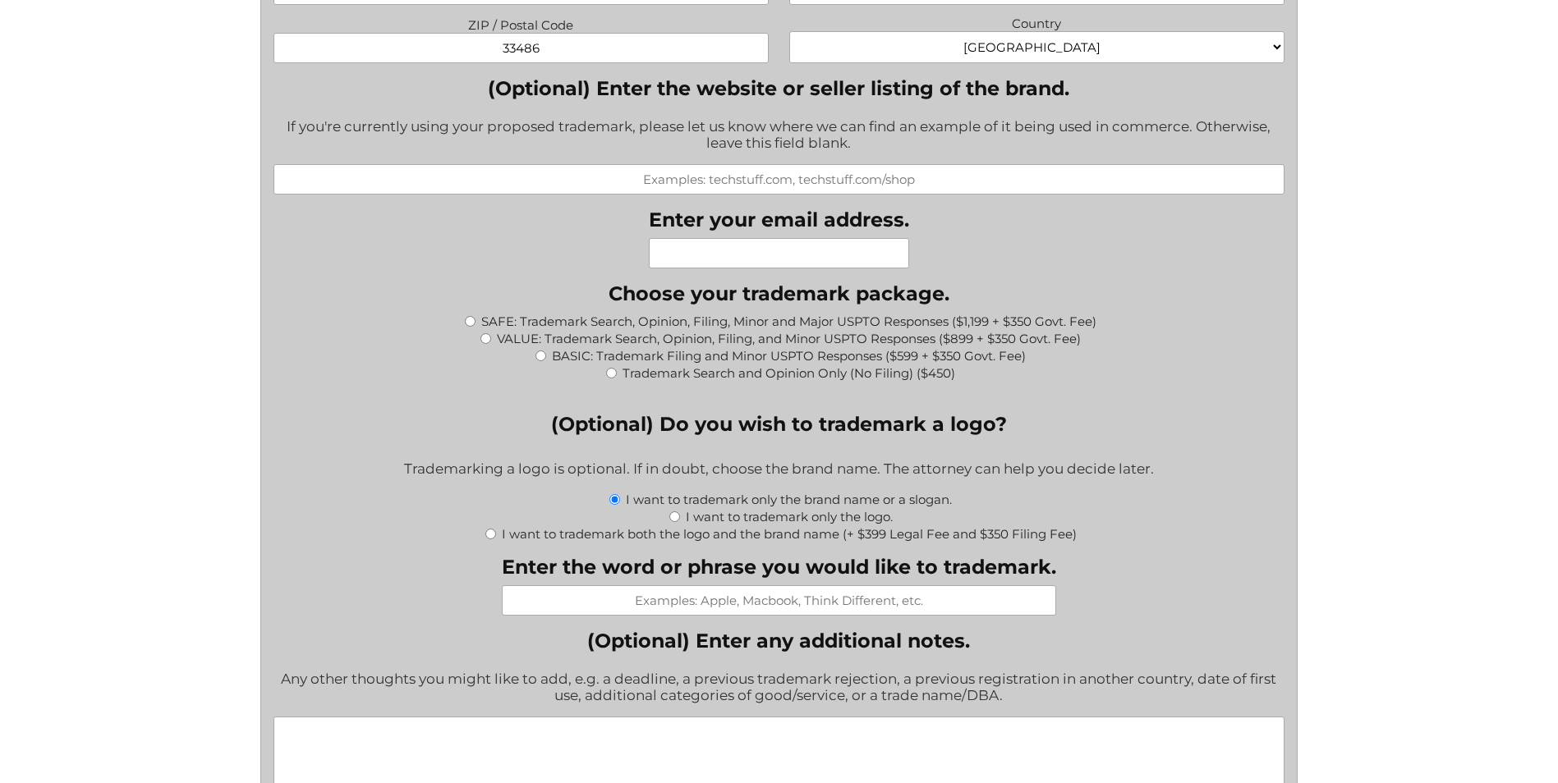
click at [737, 252] on input "Enter your email address." at bounding box center [779, 253] width 260 height 30
type input "E"
type input "h"
click at [723, 260] on input "[EMAIL_ADDRESS][DOMAIN_NAME]" at bounding box center [779, 253] width 260 height 30
click at [678, 259] on input "[EMAIL_ADDRESS][DOMAIN_NAME]" at bounding box center [779, 253] width 260 height 30
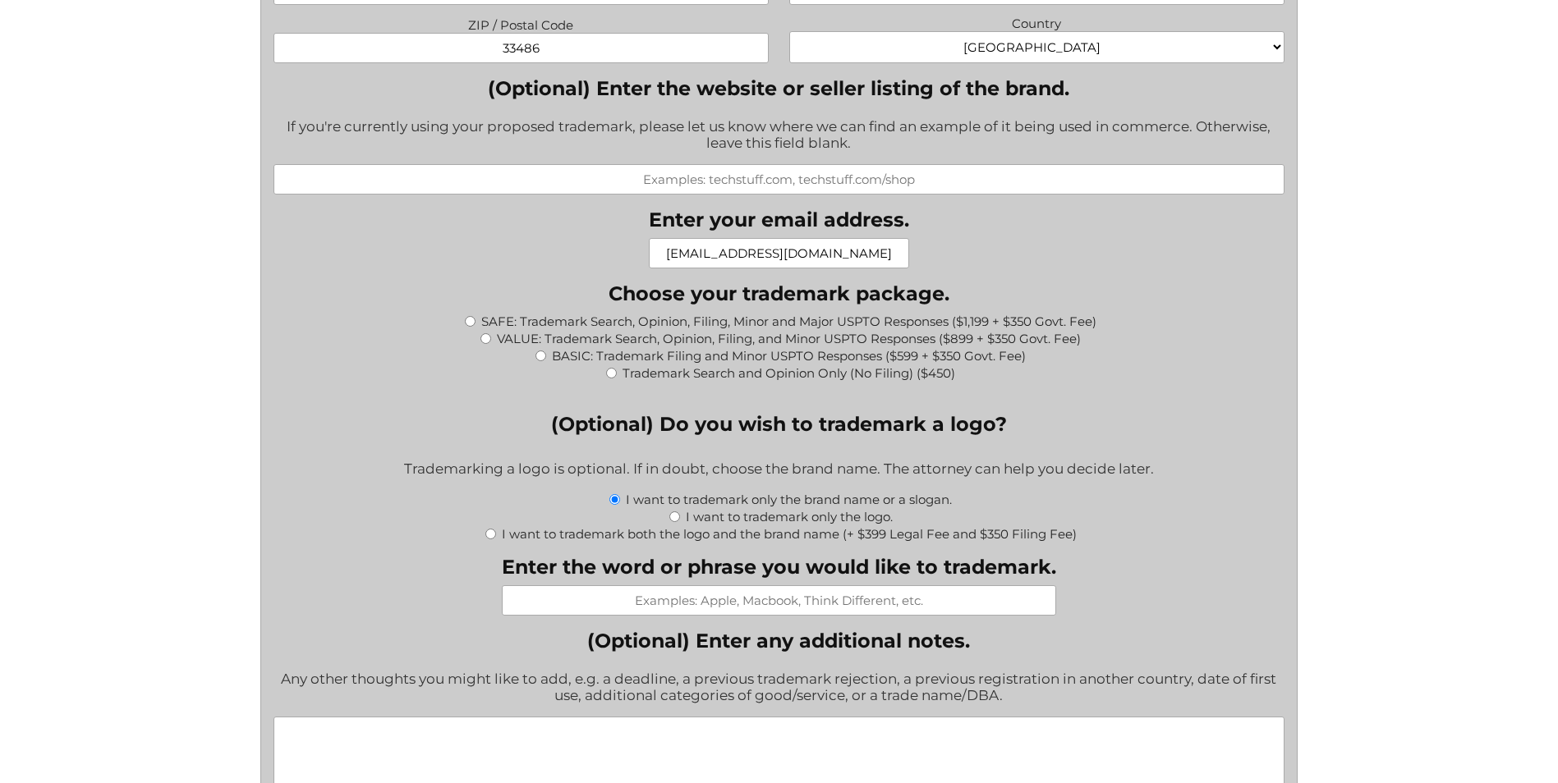
type input "[EMAIL_ADDRESS][DOMAIN_NAME]"
click at [1035, 380] on div "Trademark Search and Opinion Only (No Filing) ($450)" at bounding box center [778, 372] width 1011 height 17
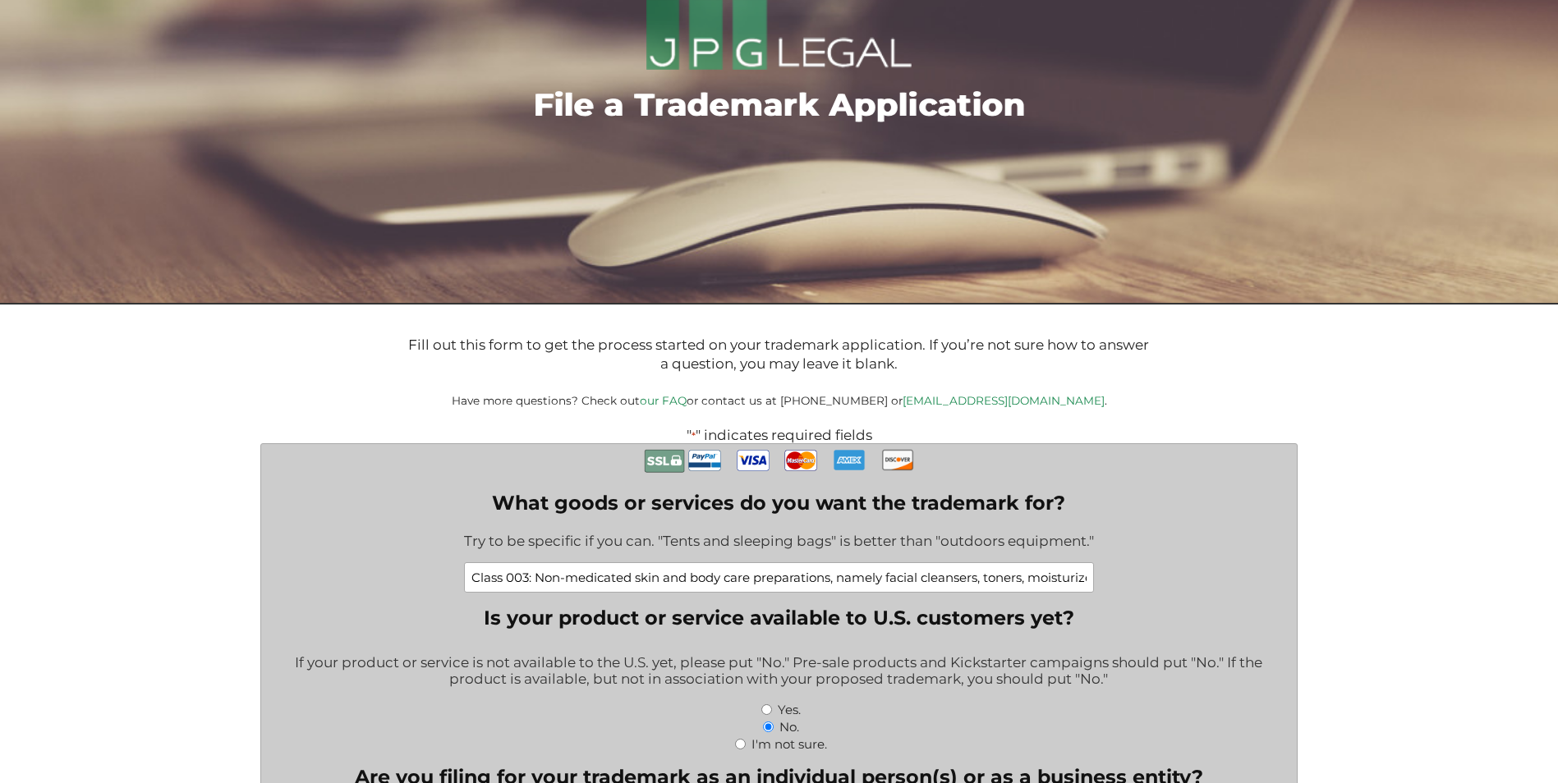
scroll to position [102, 0]
click at [609, 588] on input "Class 003: Non-medicated skin and body care preparations, namely facial cleanse…" at bounding box center [779, 578] width 630 height 30
